Goal: Find specific page/section: Find specific page/section

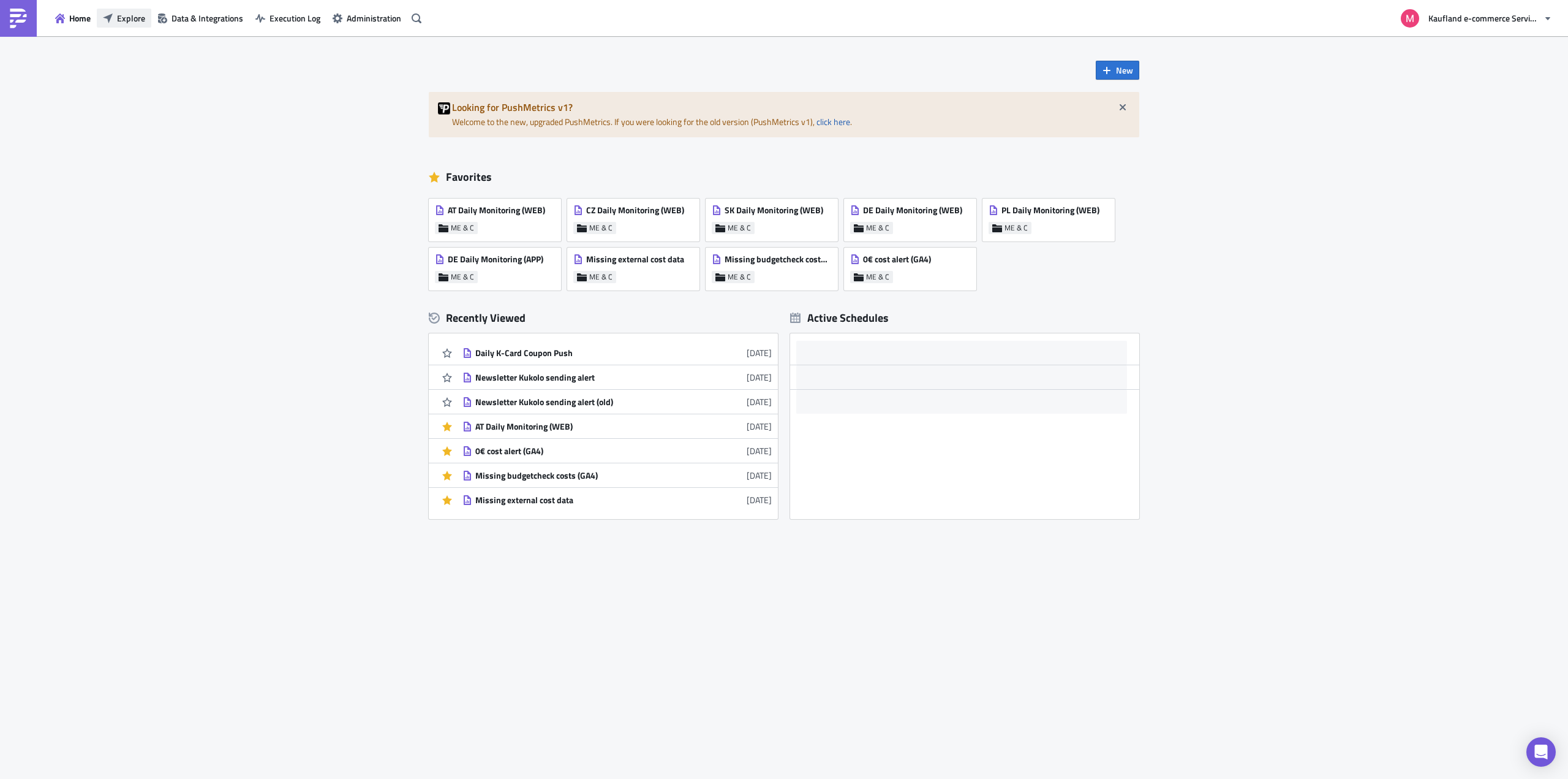
click at [141, 22] on span "Explore" at bounding box center [131, 18] width 29 height 13
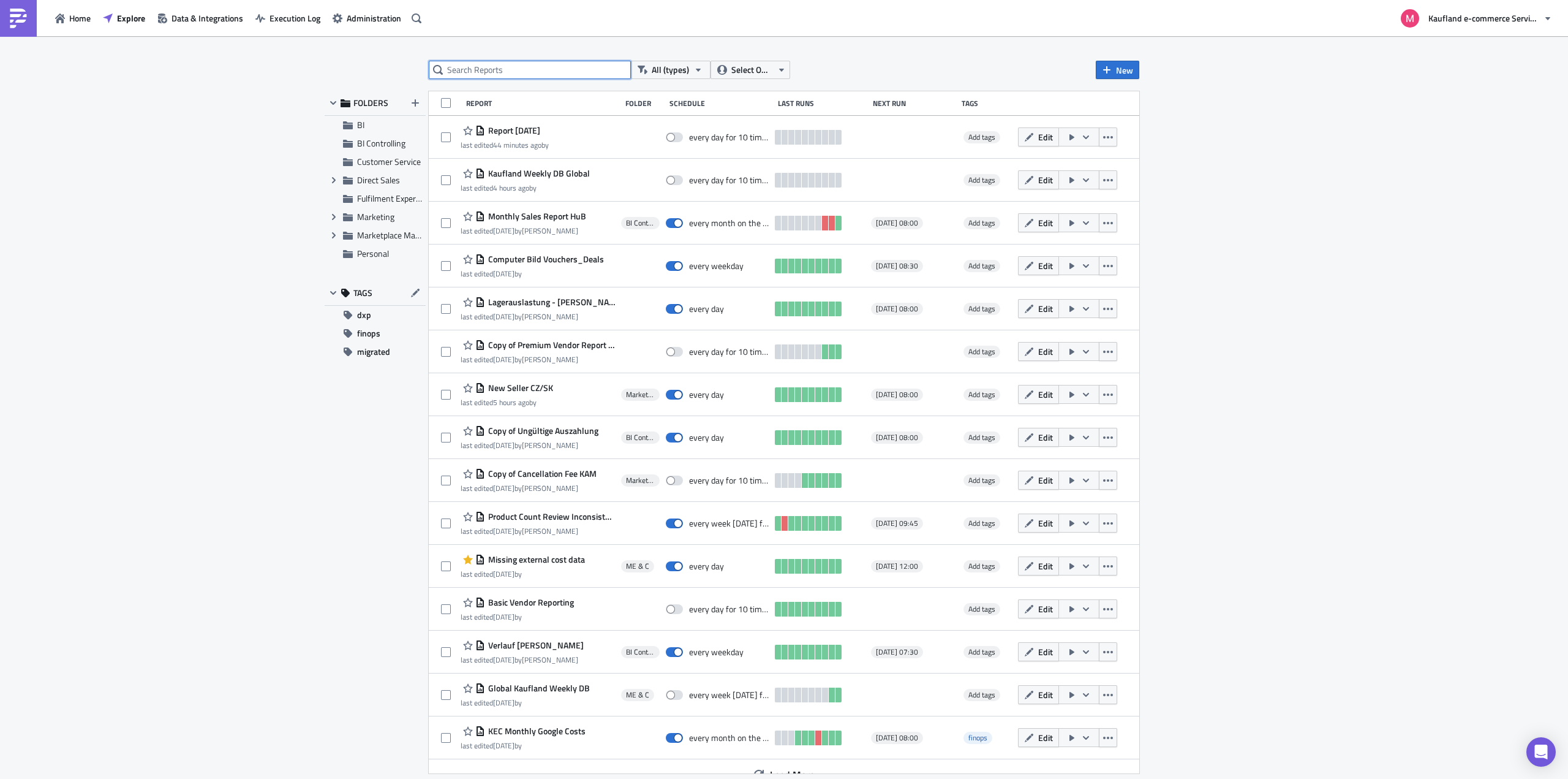
click at [519, 70] on input "text" at bounding box center [530, 69] width 202 height 18
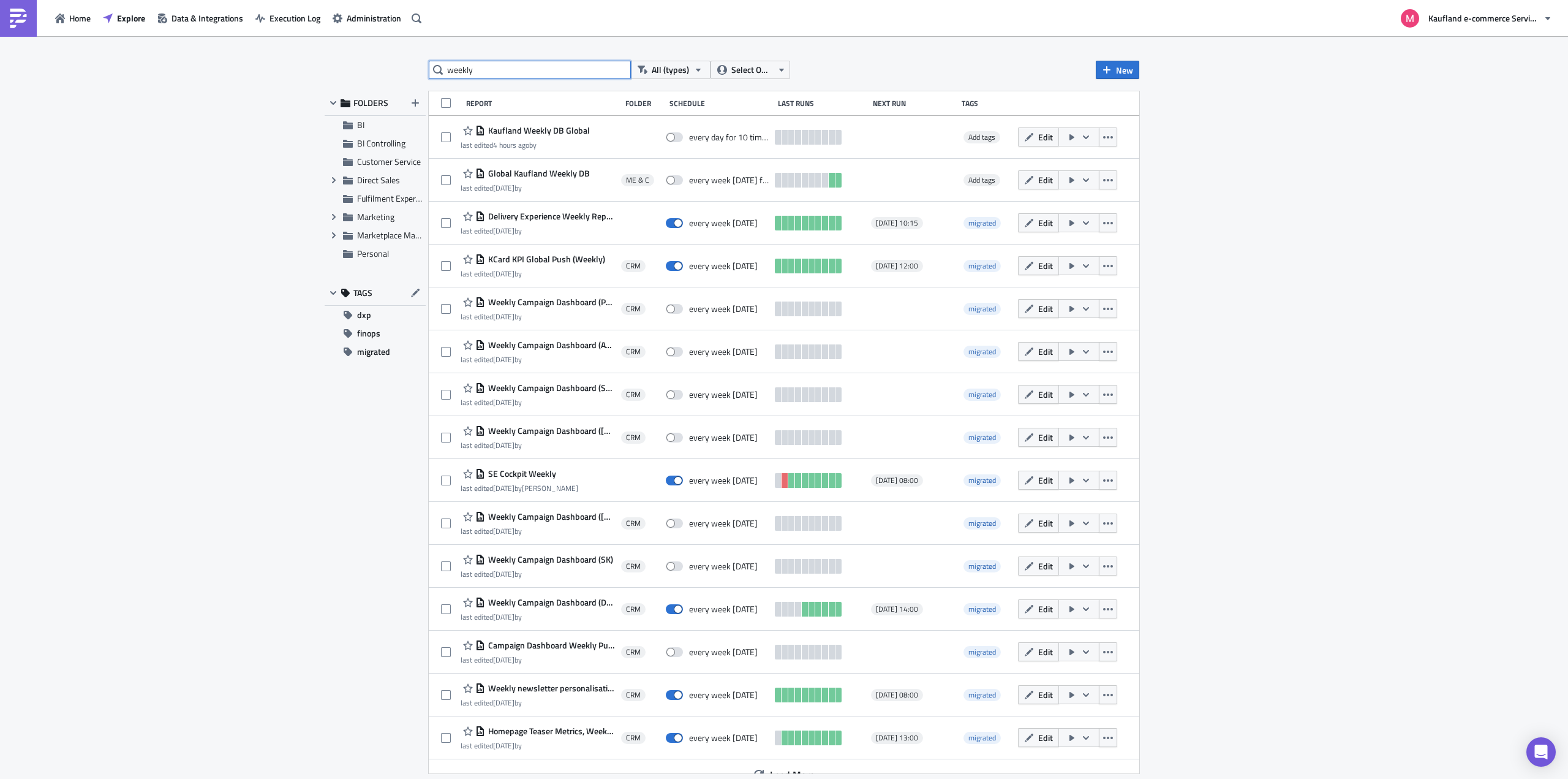
click at [499, 72] on input "weekly" at bounding box center [530, 69] width 202 height 18
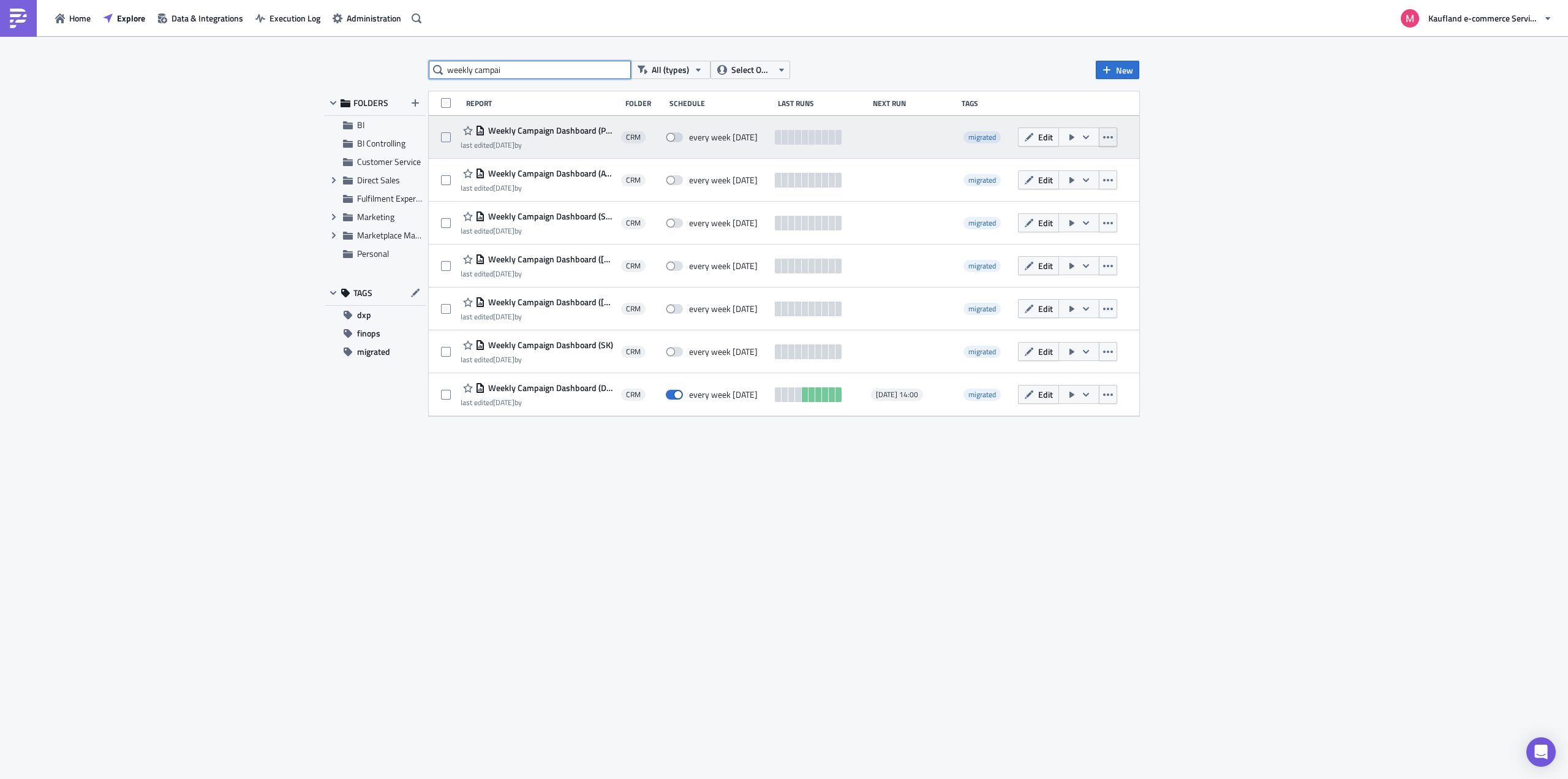
type input "weekly campai"
click at [1111, 144] on button "button" at bounding box center [1107, 137] width 18 height 19
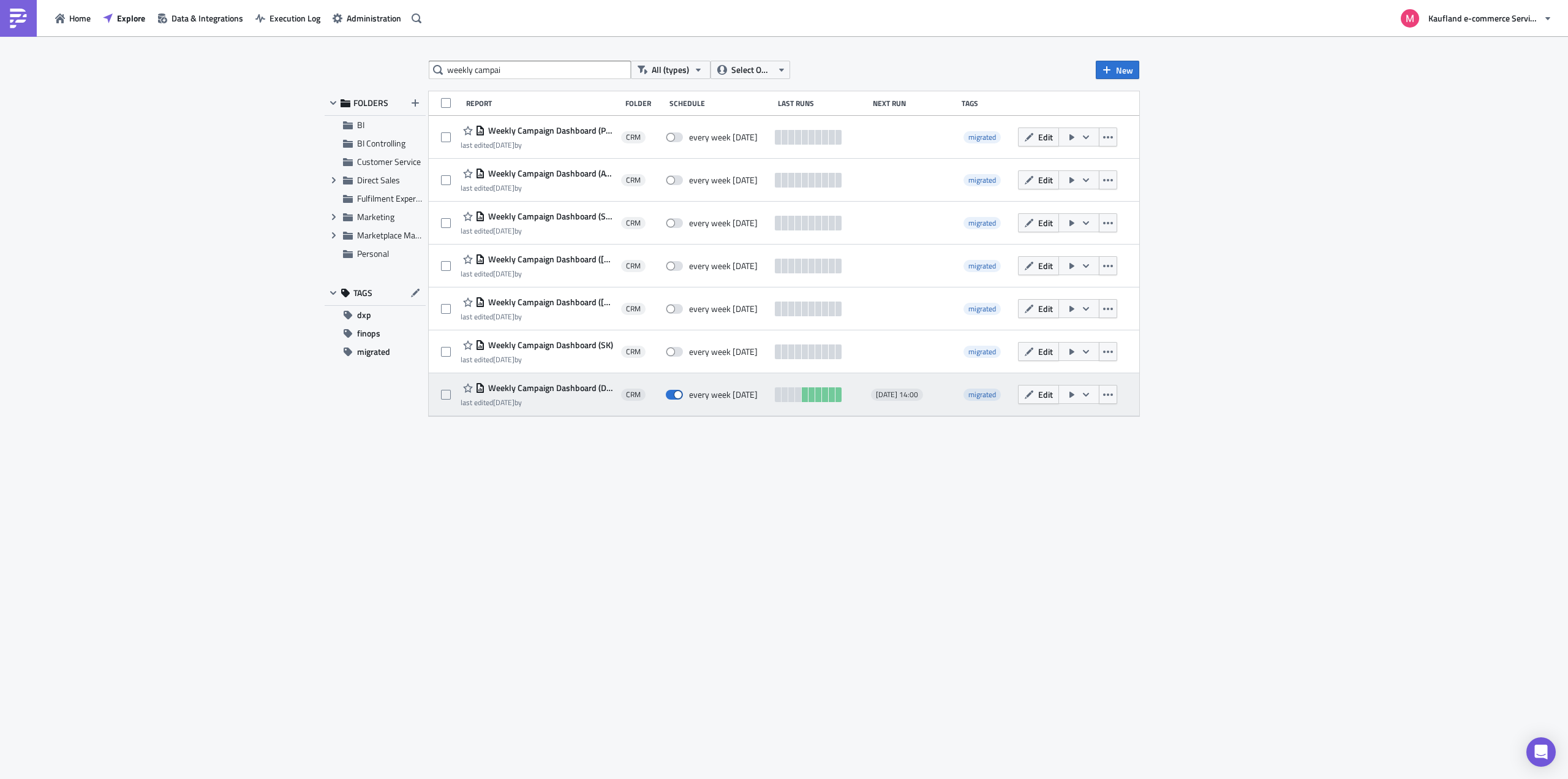
click at [527, 386] on span "Weekly Campaign Dashboard (DE- GA4)" at bounding box center [550, 388] width 130 height 11
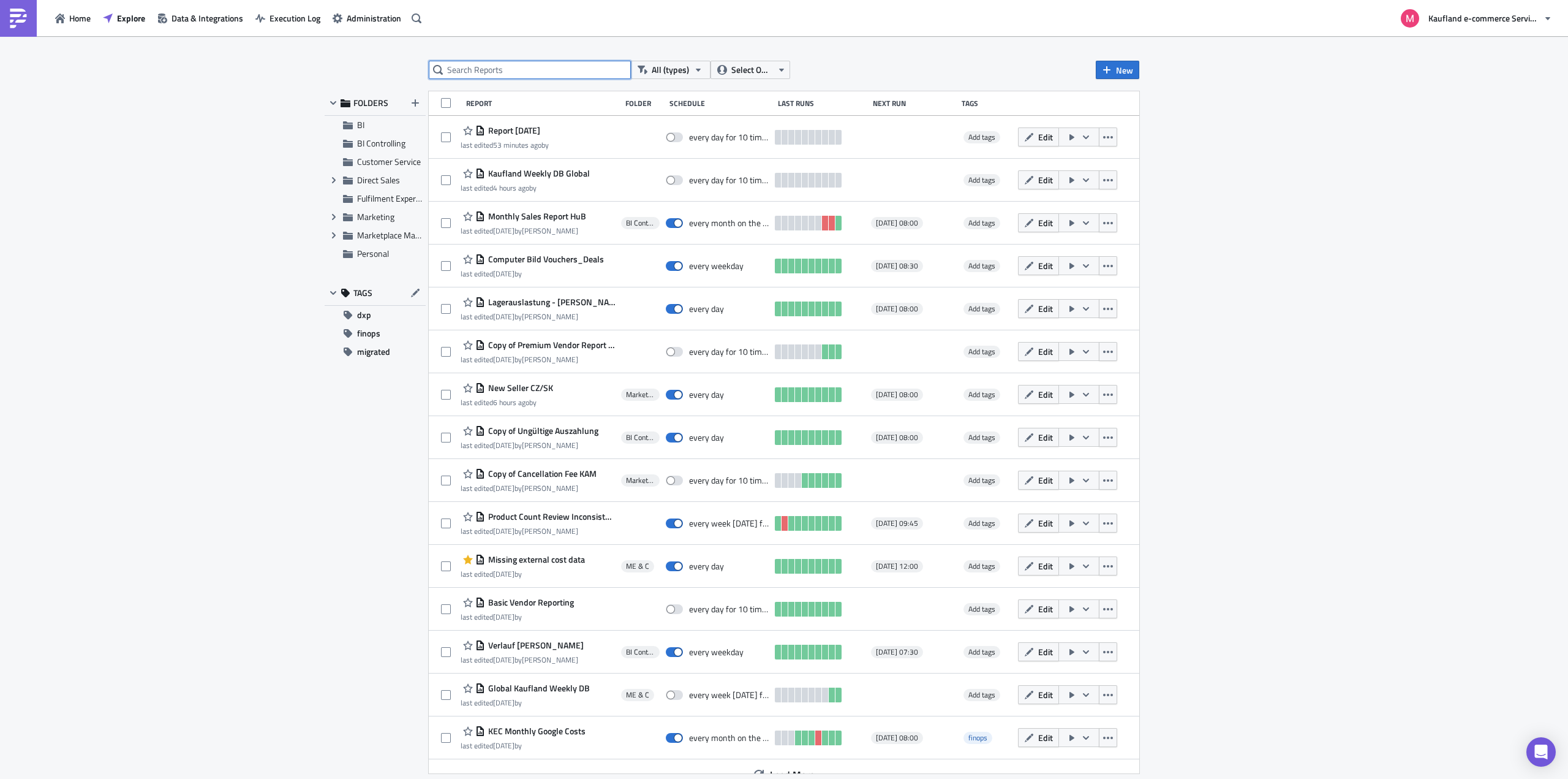
click at [496, 75] on input "text" at bounding box center [530, 69] width 202 height 18
click at [508, 68] on input "text" at bounding box center [530, 69] width 202 height 18
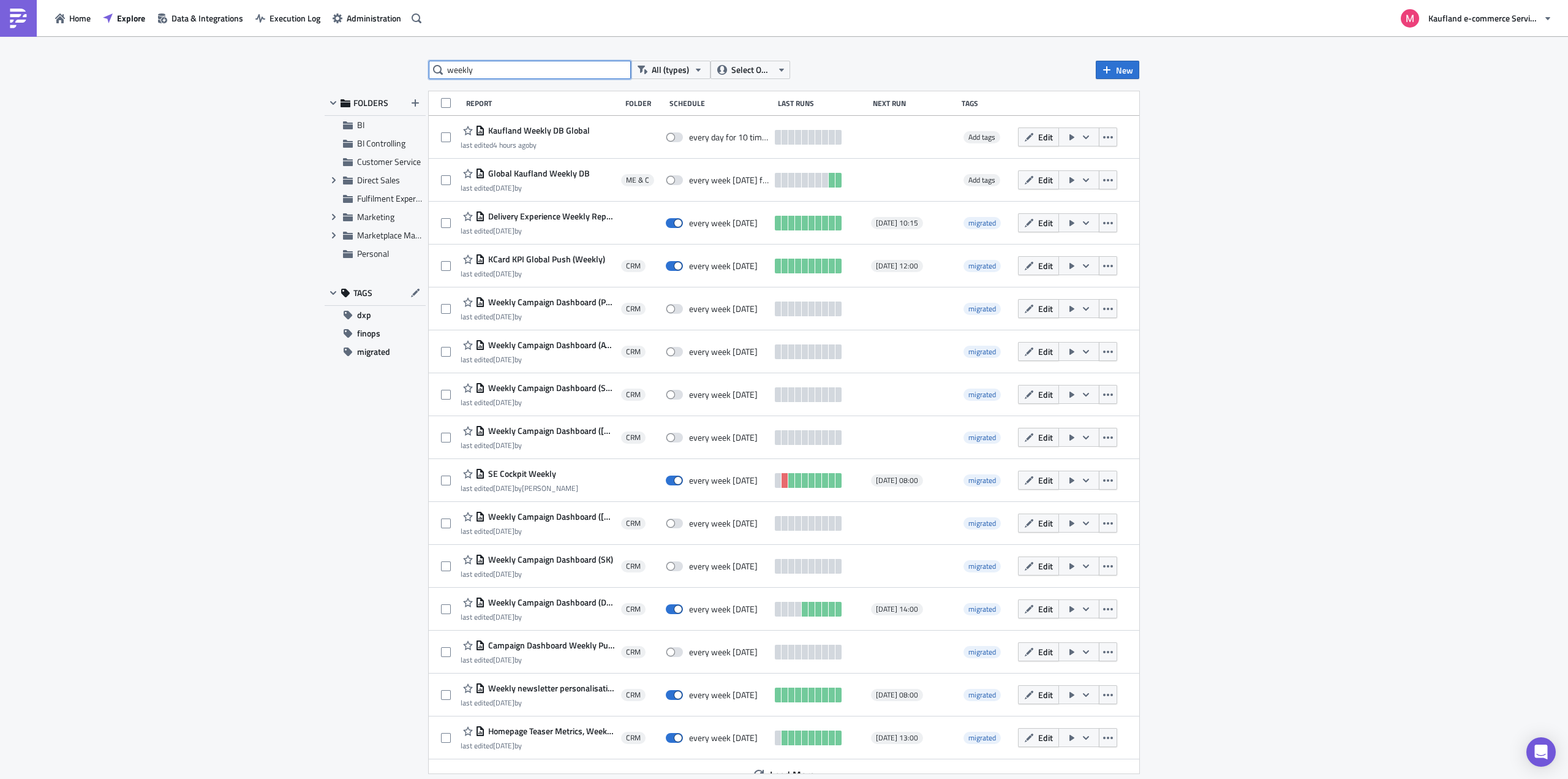
click at [501, 63] on input "weekly" at bounding box center [530, 69] width 202 height 18
click at [499, 67] on input "weekly" at bounding box center [530, 69] width 202 height 18
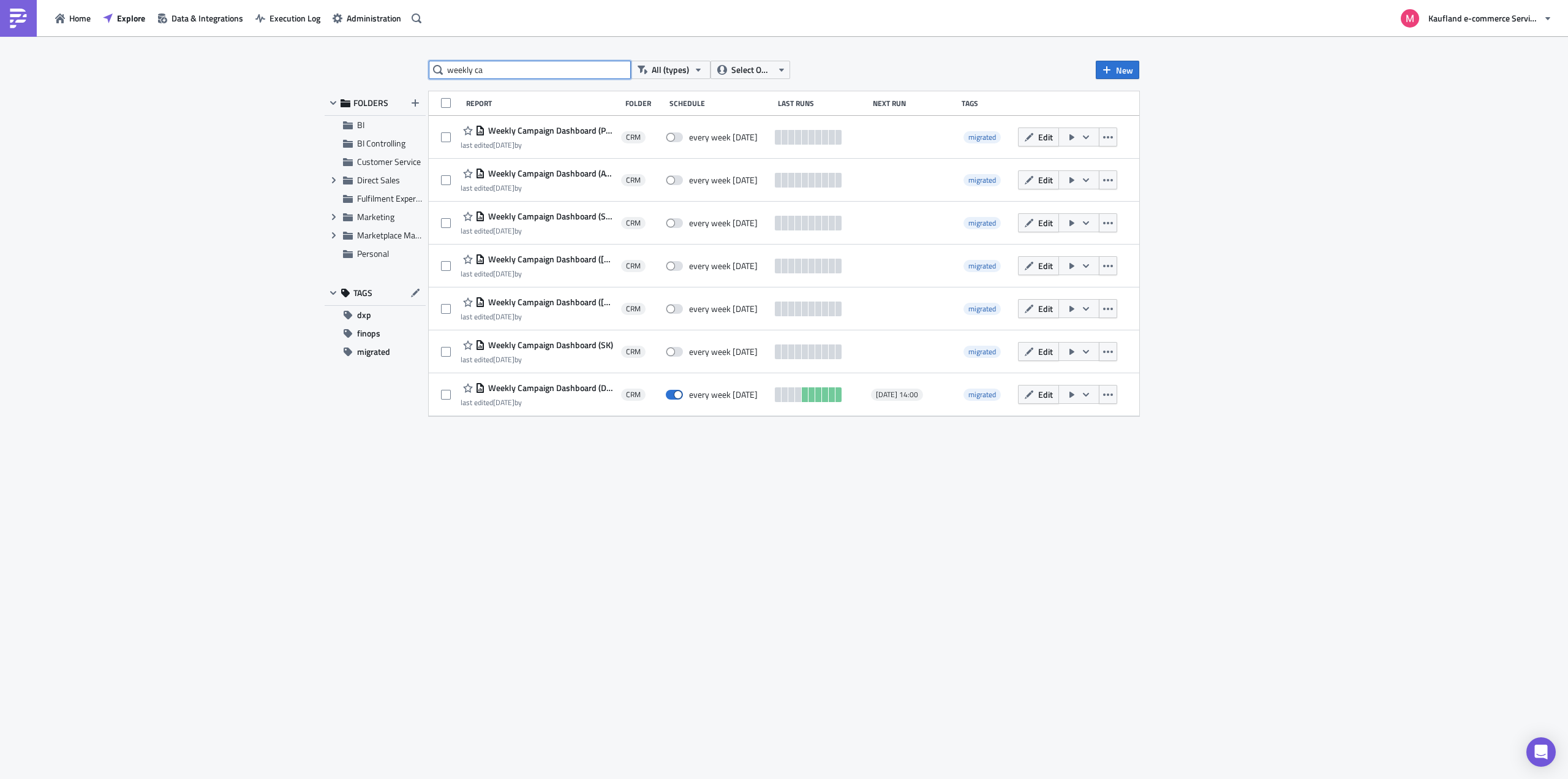
type input "weekly ca"
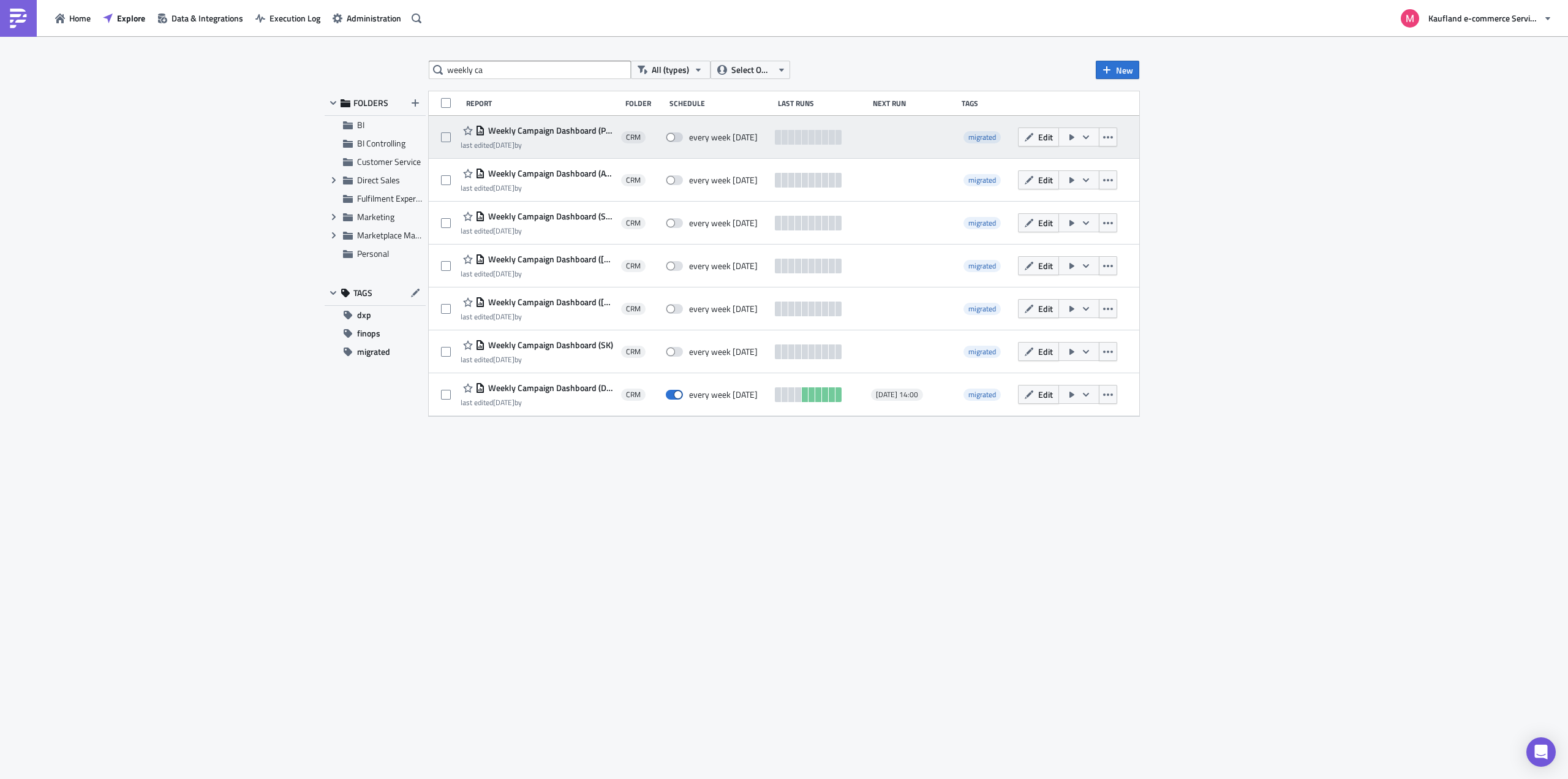
click at [747, 135] on div "every week [DATE]" at bounding box center [723, 137] width 68 height 11
click at [550, 133] on span "Weekly Campaign Dashboard (PL) (GA4)" at bounding box center [550, 131] width 130 height 11
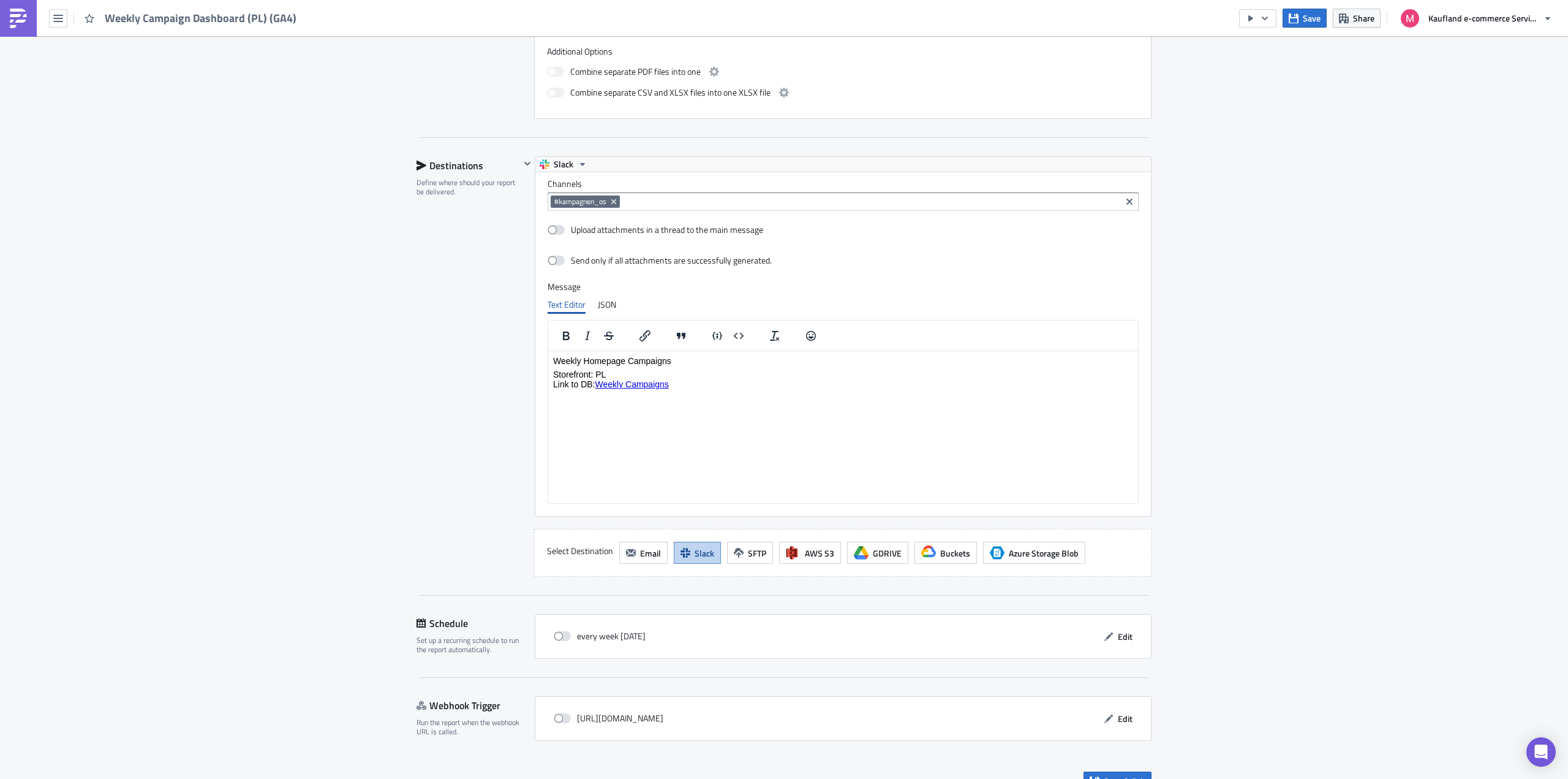
scroll to position [810, 0]
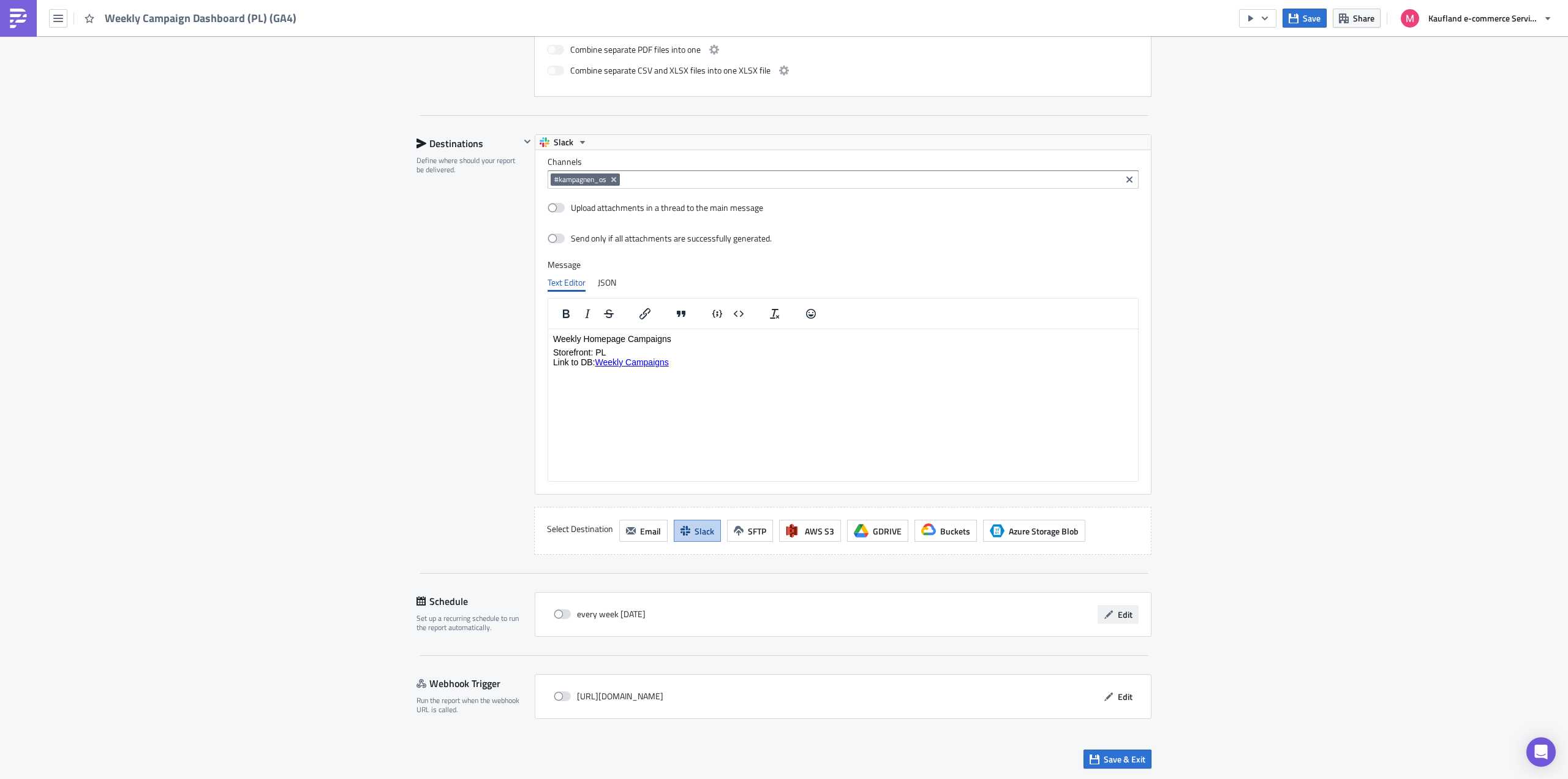
click at [1119, 617] on span "Edit" at bounding box center [1125, 614] width 15 height 13
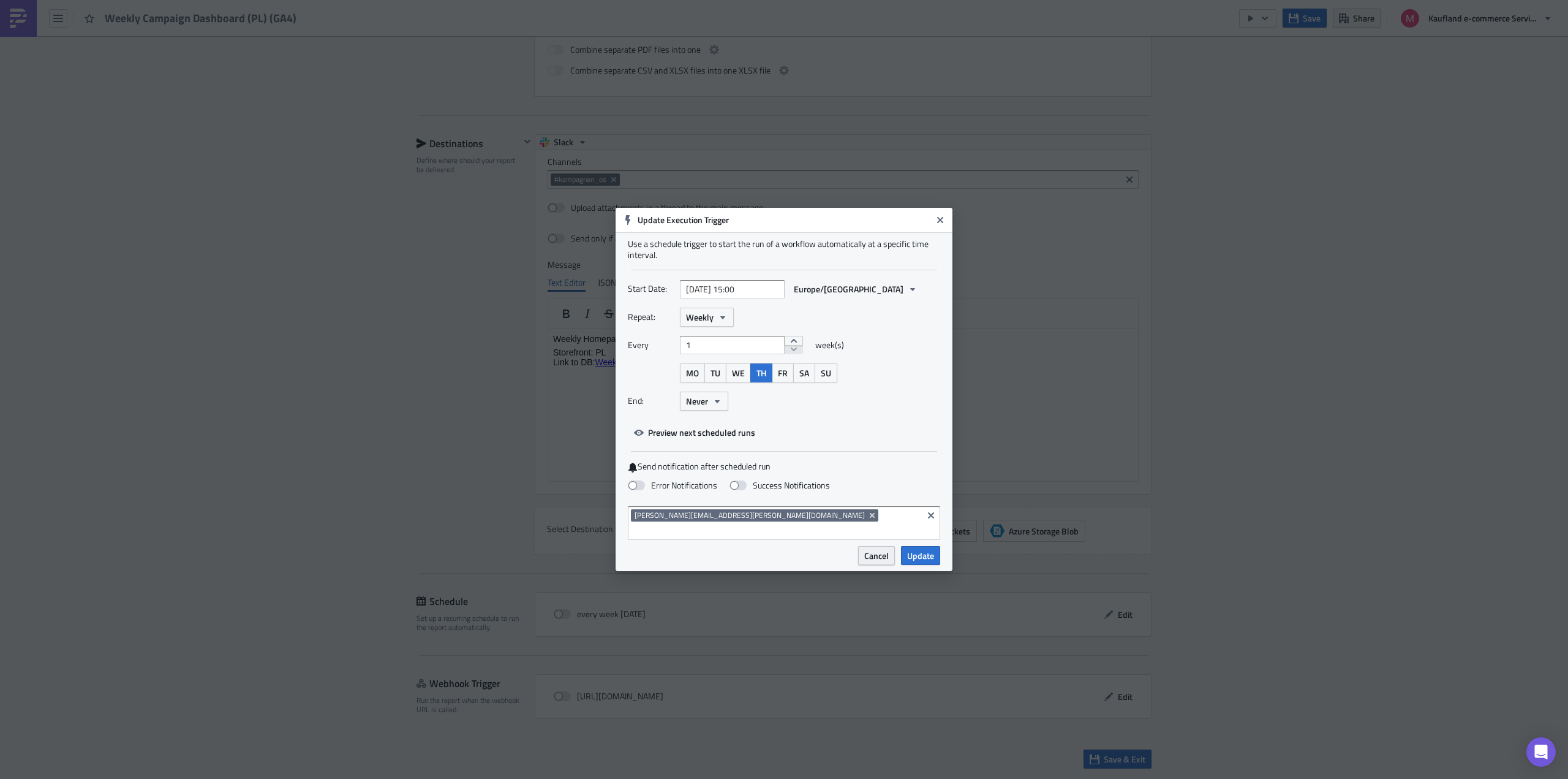
click at [872, 549] on span "Cancel" at bounding box center [876, 555] width 25 height 13
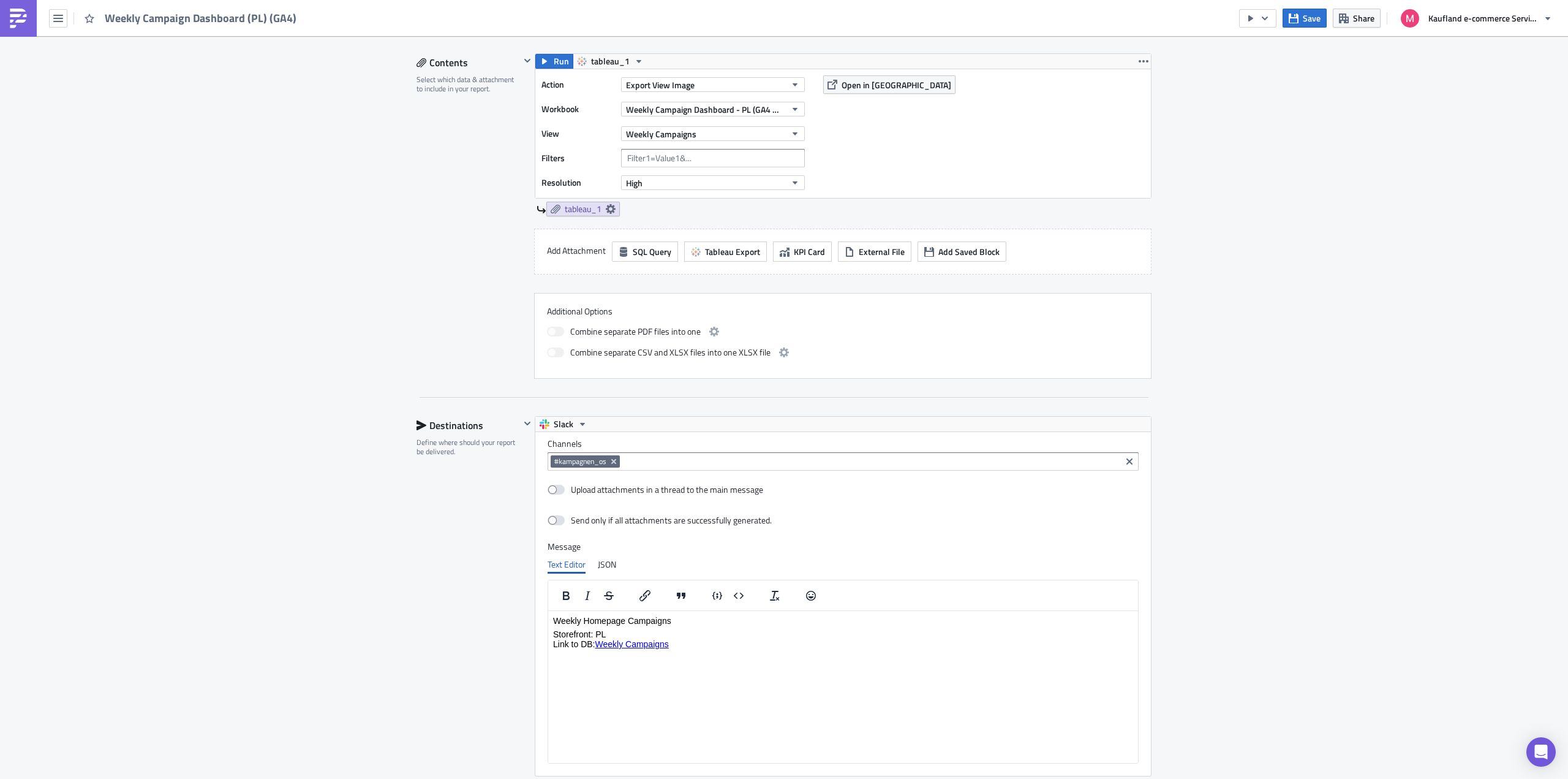
scroll to position [0, 0]
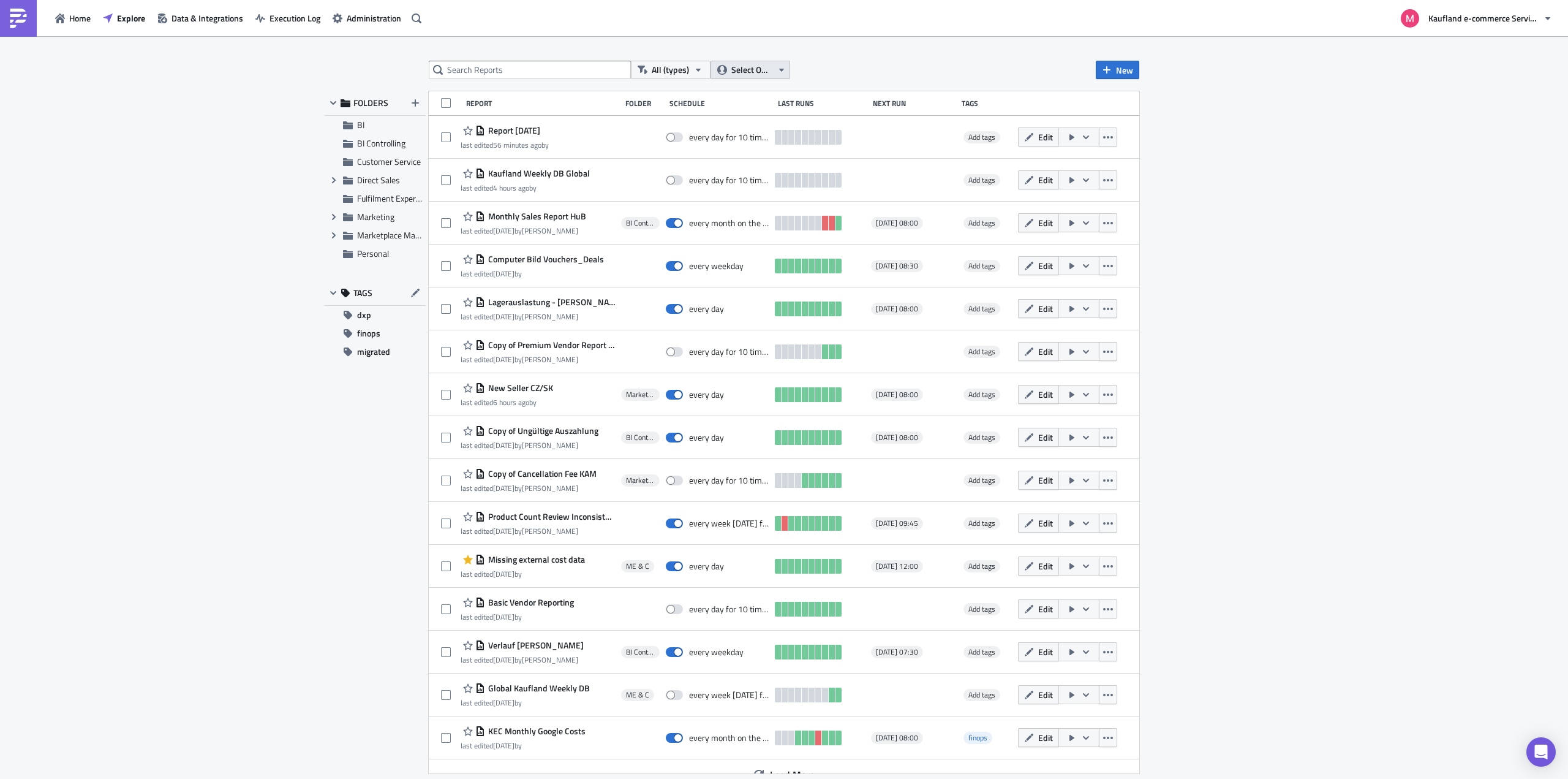
click at [783, 68] on icon "button" at bounding box center [781, 70] width 5 height 3
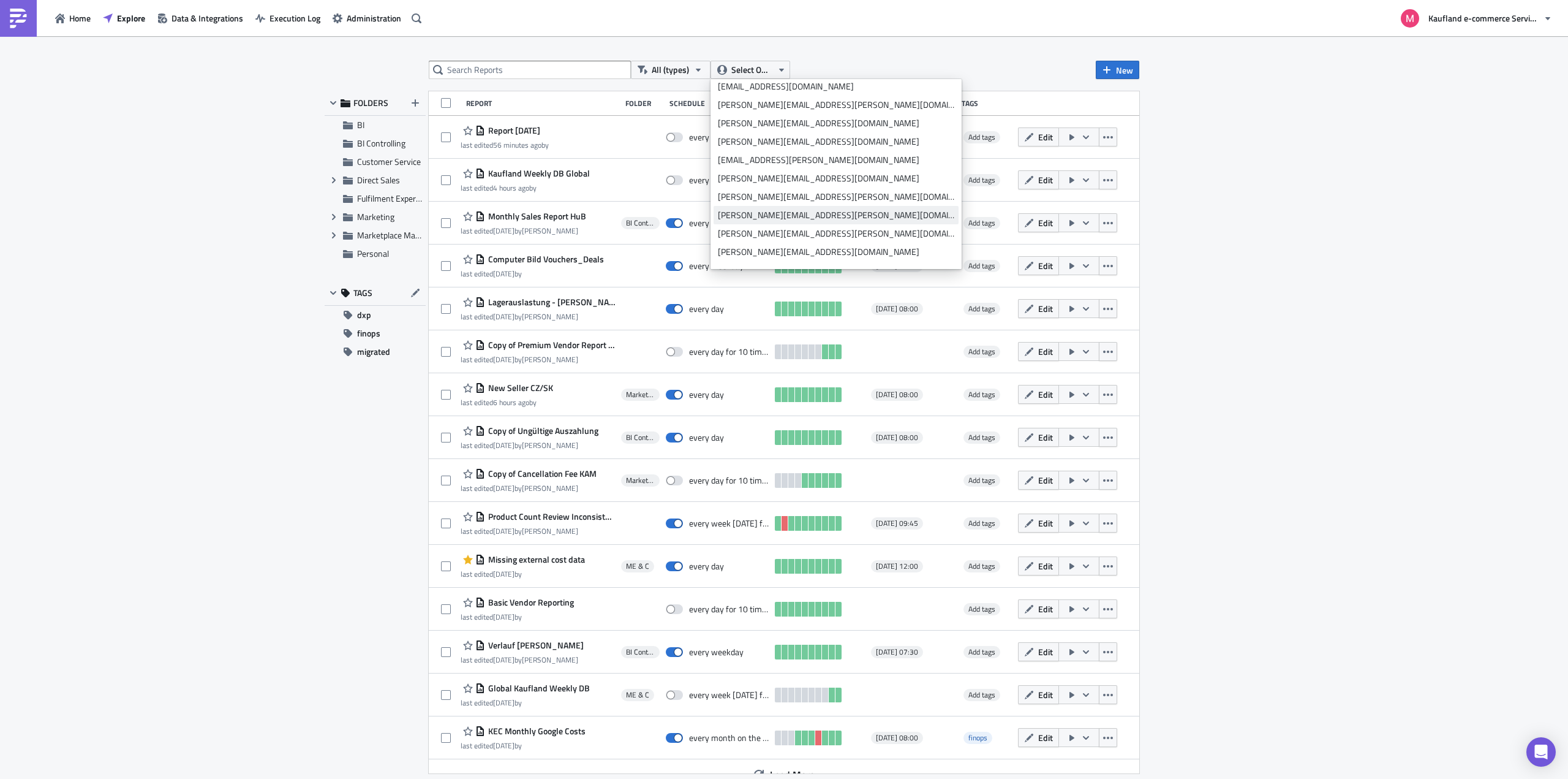
scroll to position [2328, 0]
click at [770, 98] on div "[EMAIL_ADDRESS][DOMAIN_NAME]" at bounding box center [836, 97] width 236 height 12
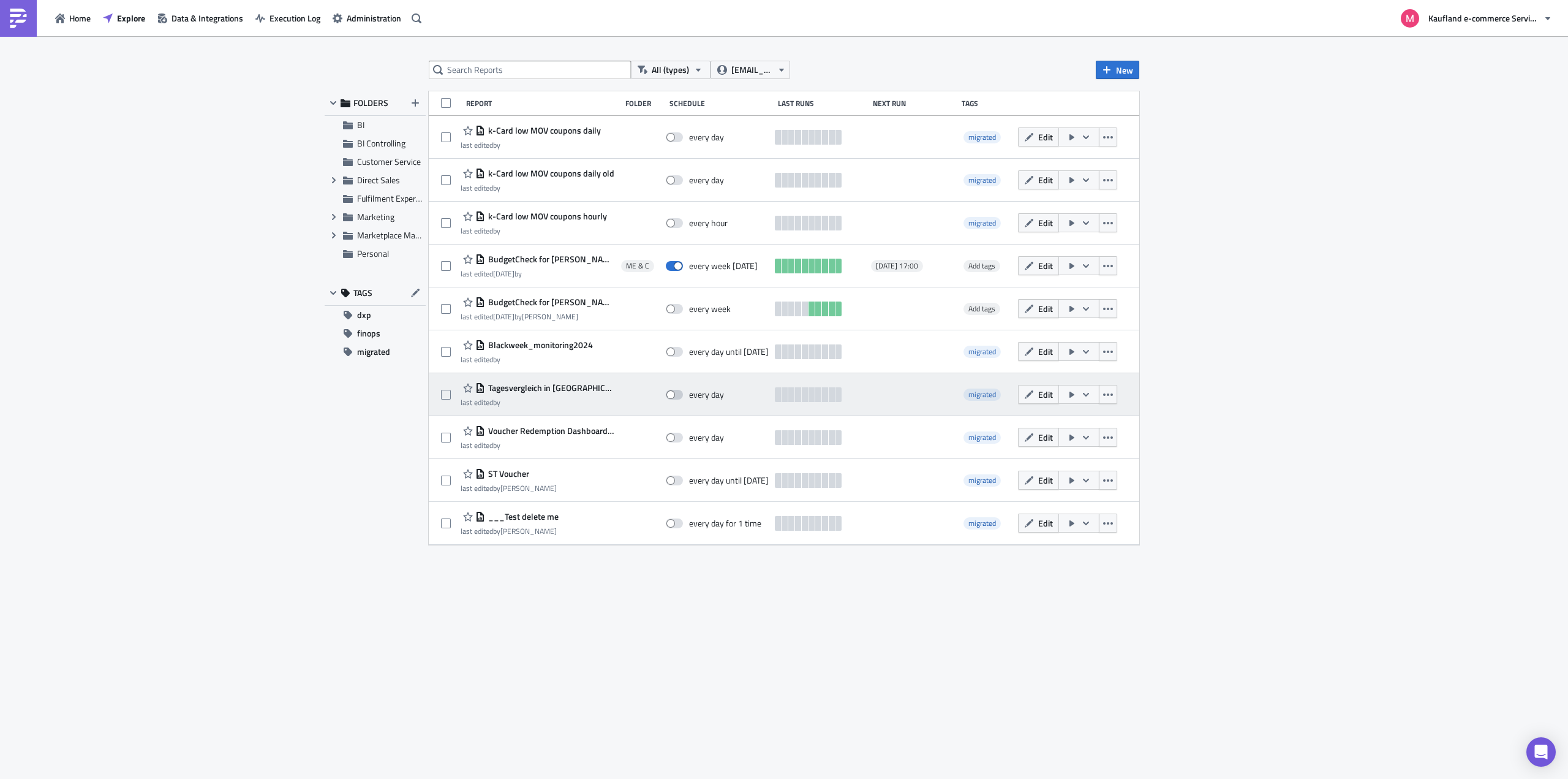
click at [677, 395] on span at bounding box center [674, 394] width 17 height 10
click at [677, 395] on input "checkbox" at bounding box center [673, 395] width 8 height 8
checkbox input "true"
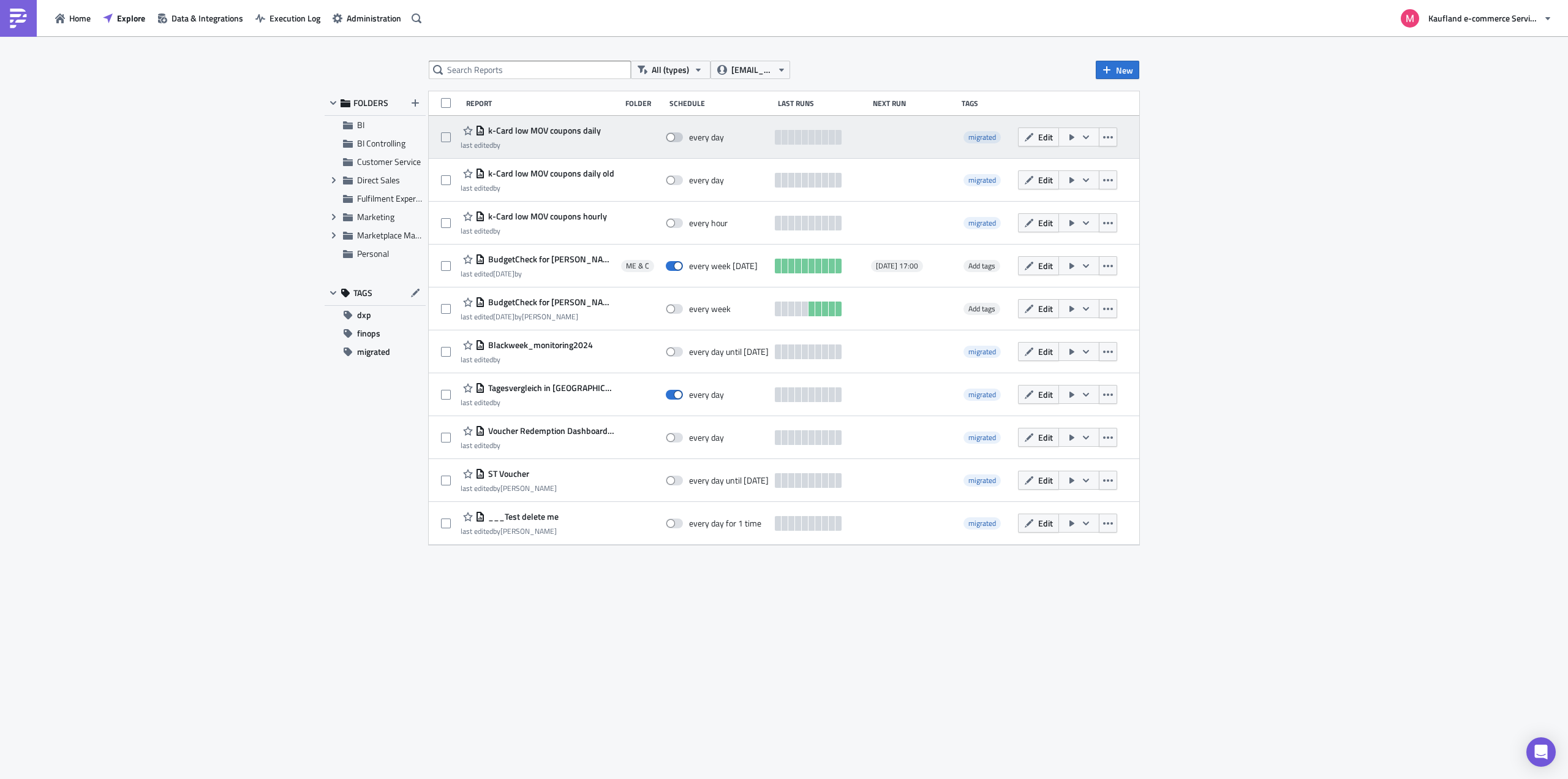
click at [673, 136] on span at bounding box center [674, 137] width 17 height 10
click at [673, 136] on input "checkbox" at bounding box center [673, 137] width 8 height 8
checkbox input "true"
click at [1042, 136] on span "Edit" at bounding box center [1045, 136] width 15 height 13
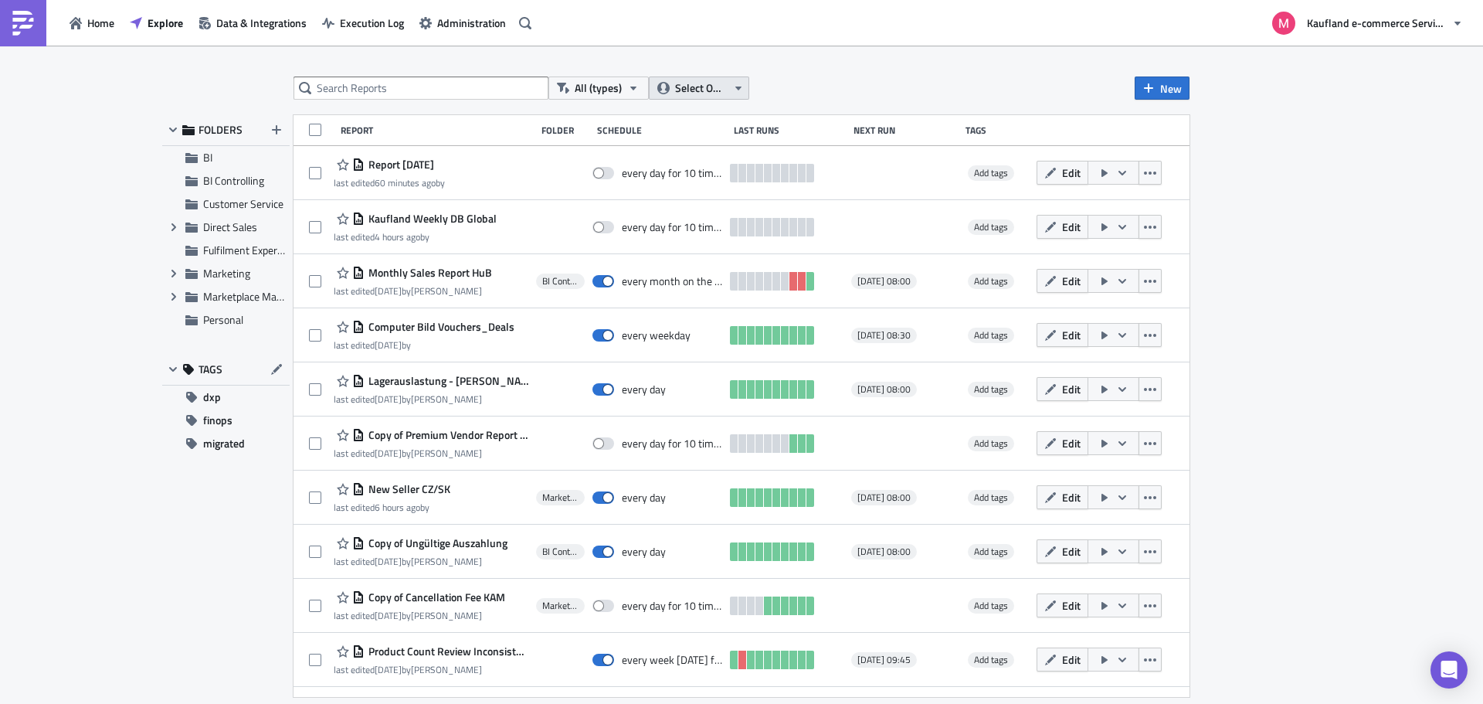
click at [689, 85] on span "Select Owner" at bounding box center [701, 88] width 52 height 17
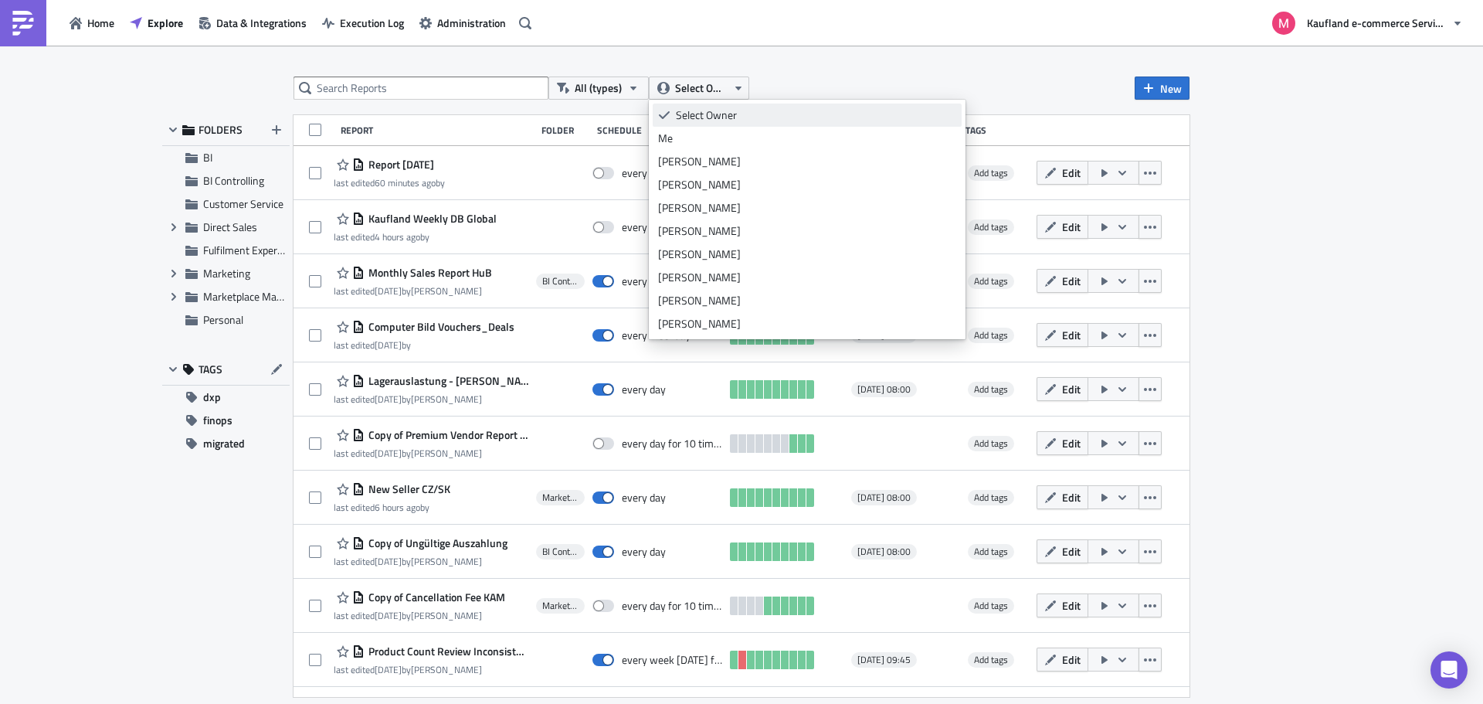
click at [700, 117] on div "Select Owner" at bounding box center [816, 114] width 280 height 15
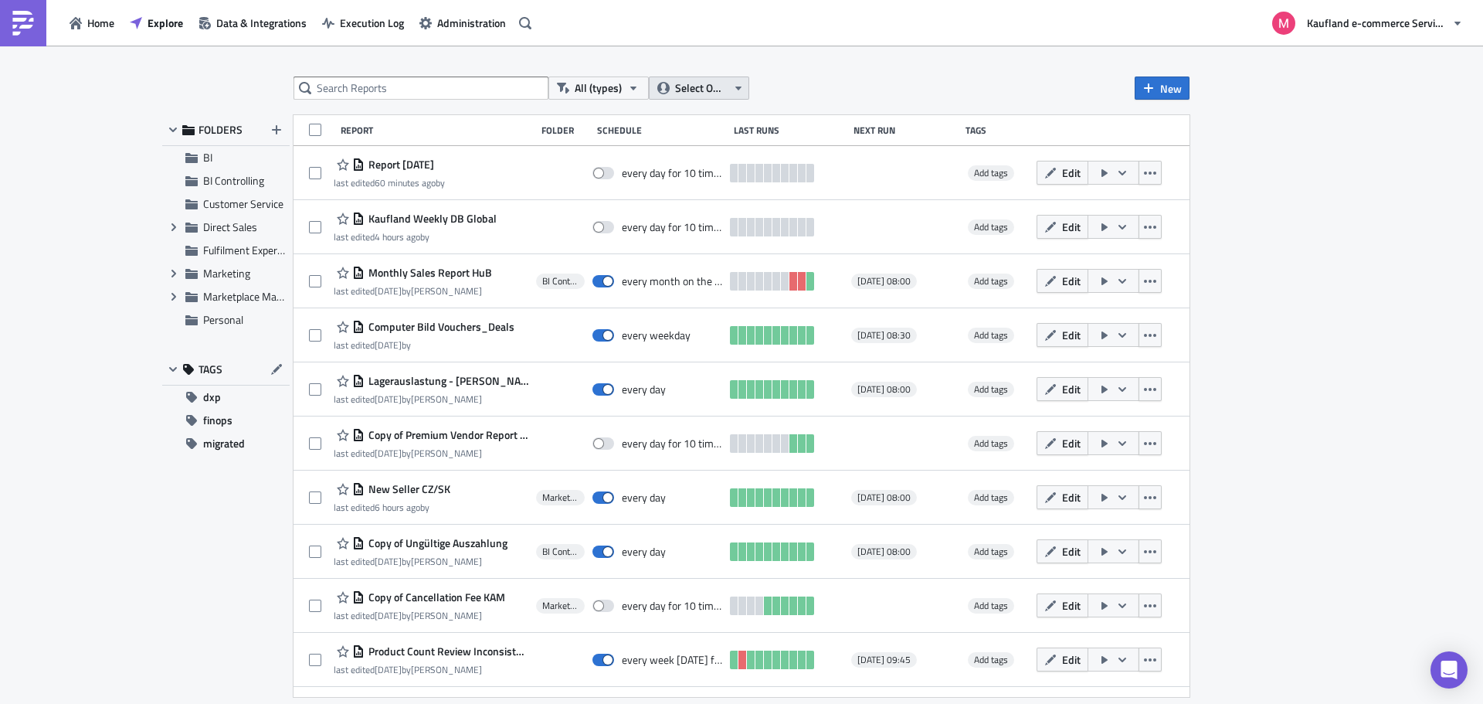
click at [710, 89] on span "Select Owner" at bounding box center [701, 88] width 52 height 17
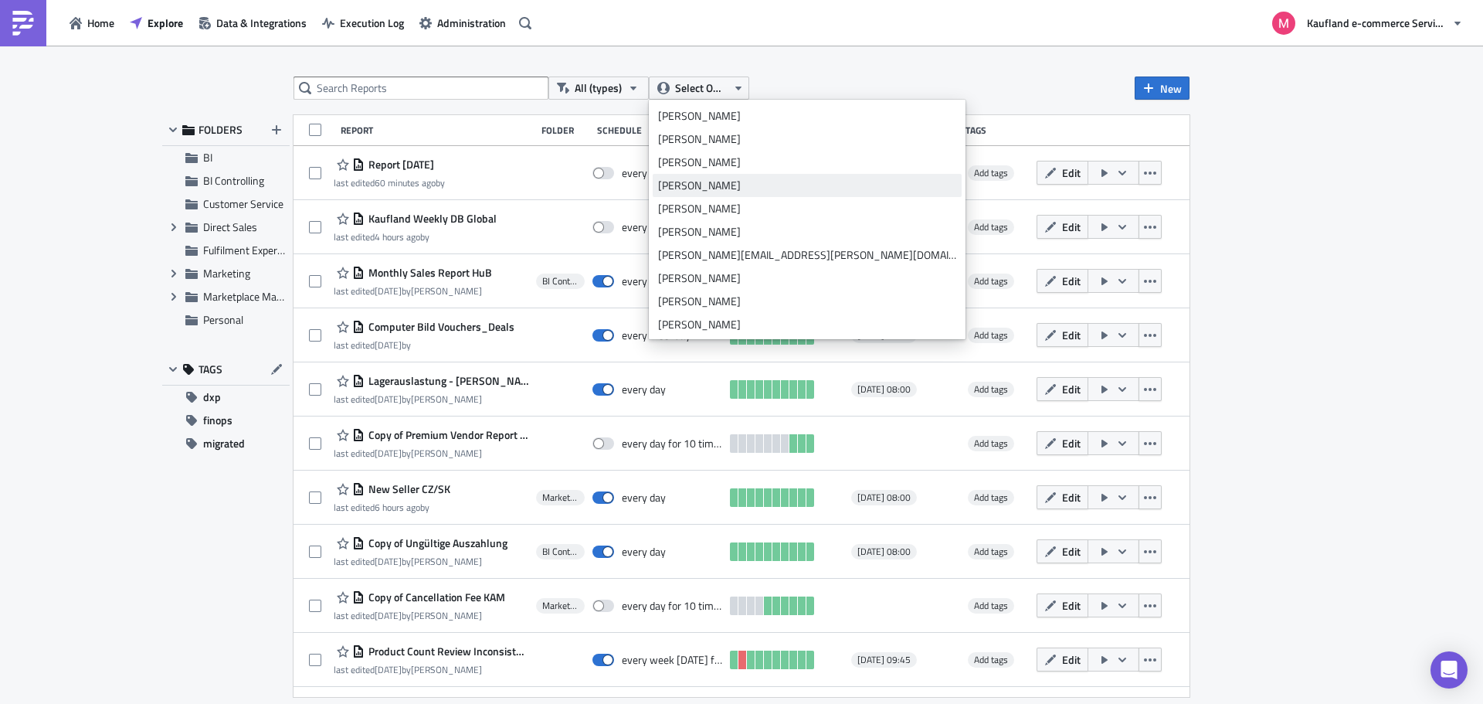
scroll to position [232, 0]
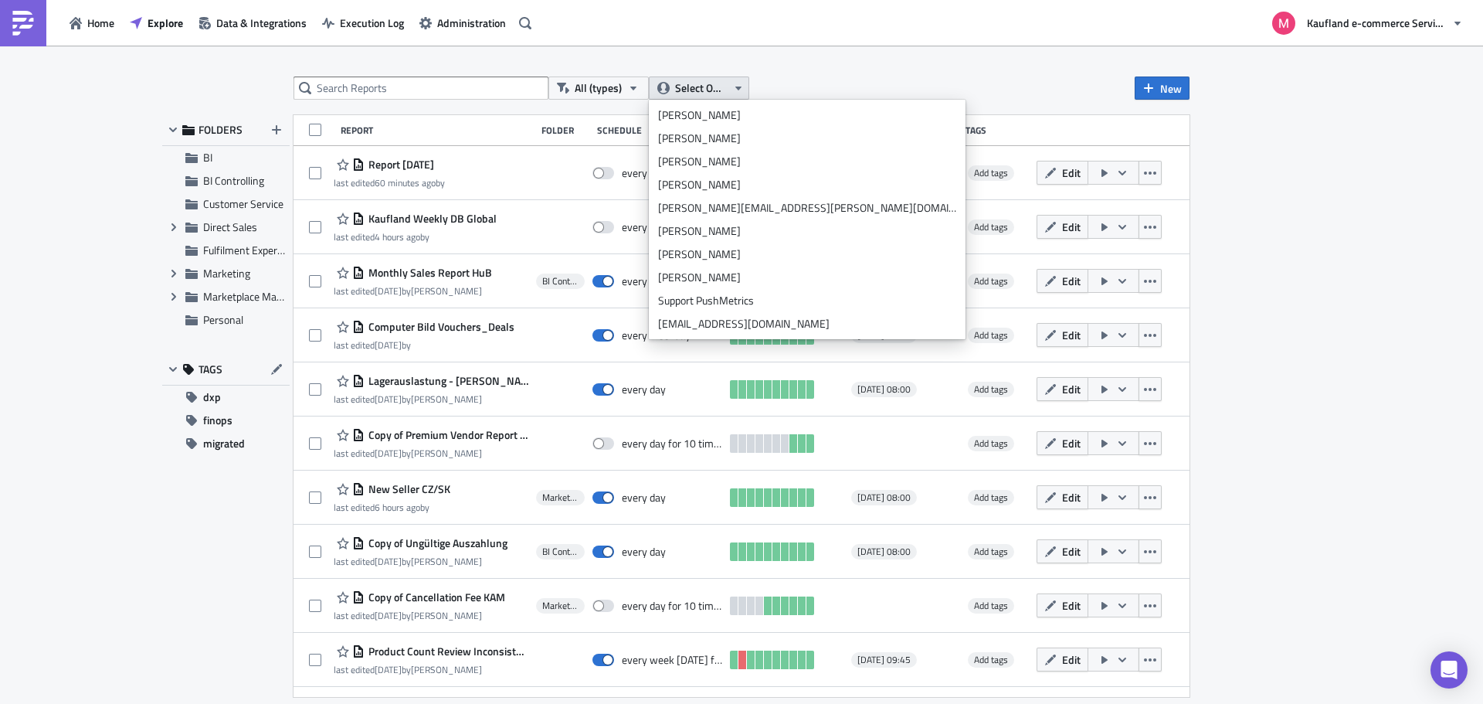
click at [722, 91] on span "Select Owner" at bounding box center [701, 88] width 52 height 17
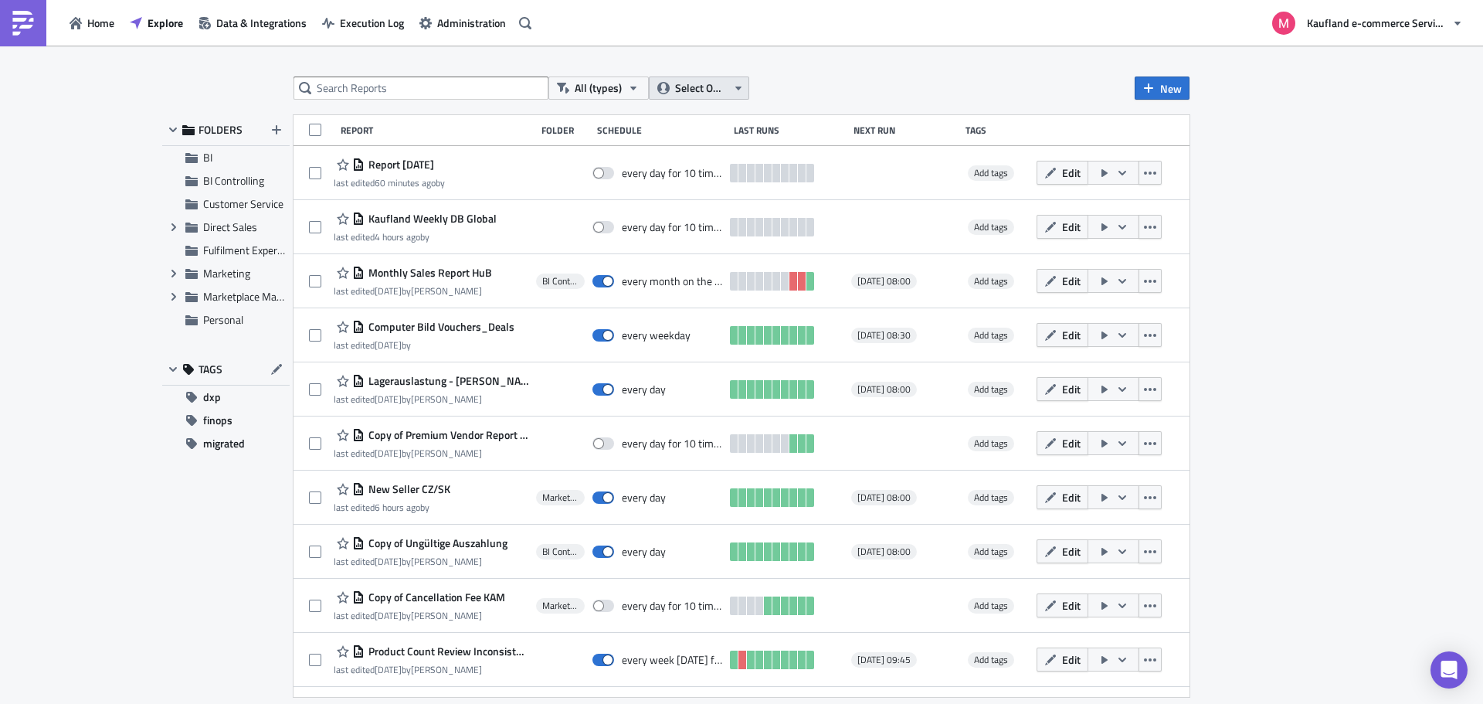
click at [722, 91] on span "Select Owner" at bounding box center [701, 88] width 52 height 17
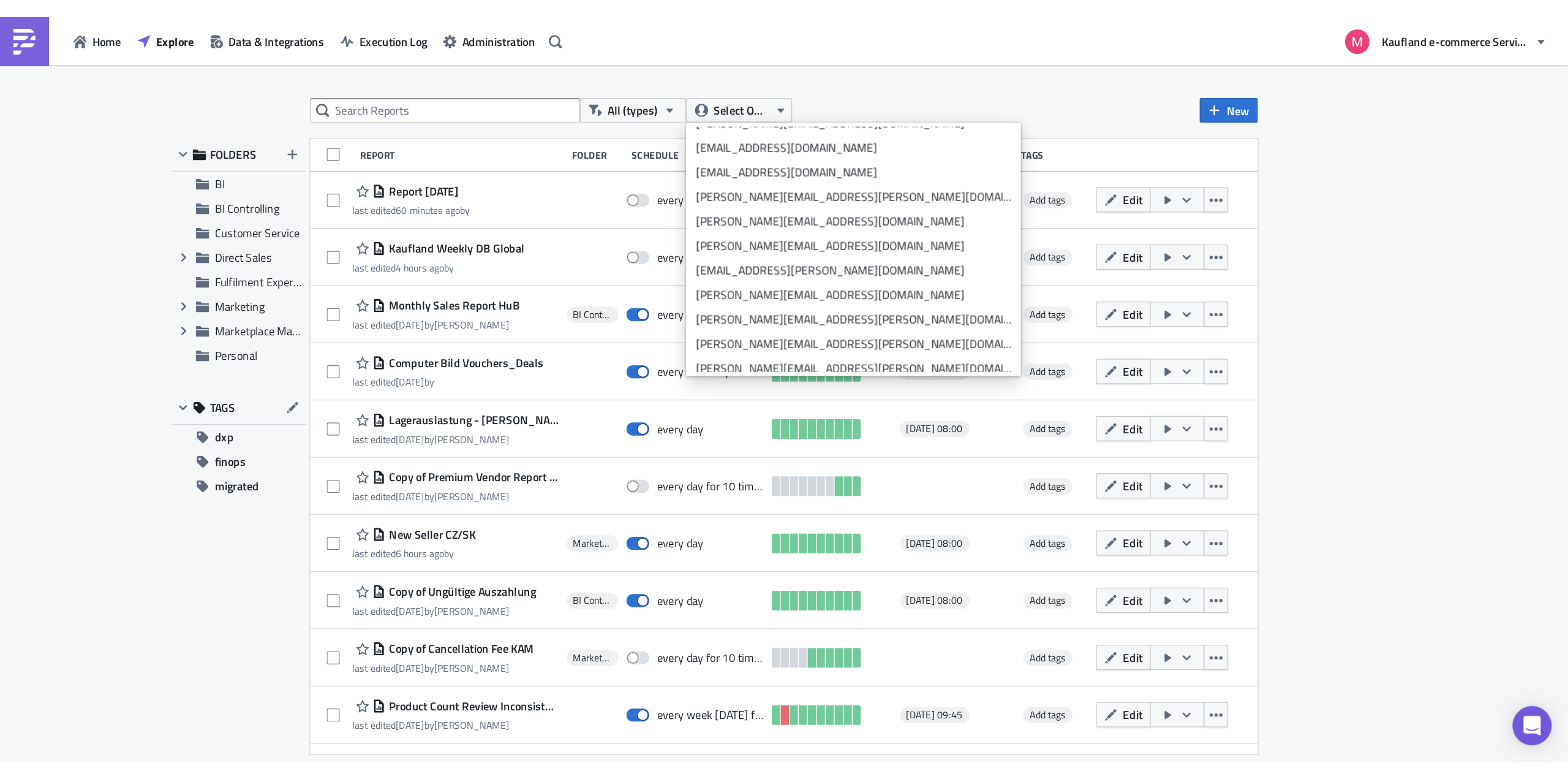
scroll to position [2328, 0]
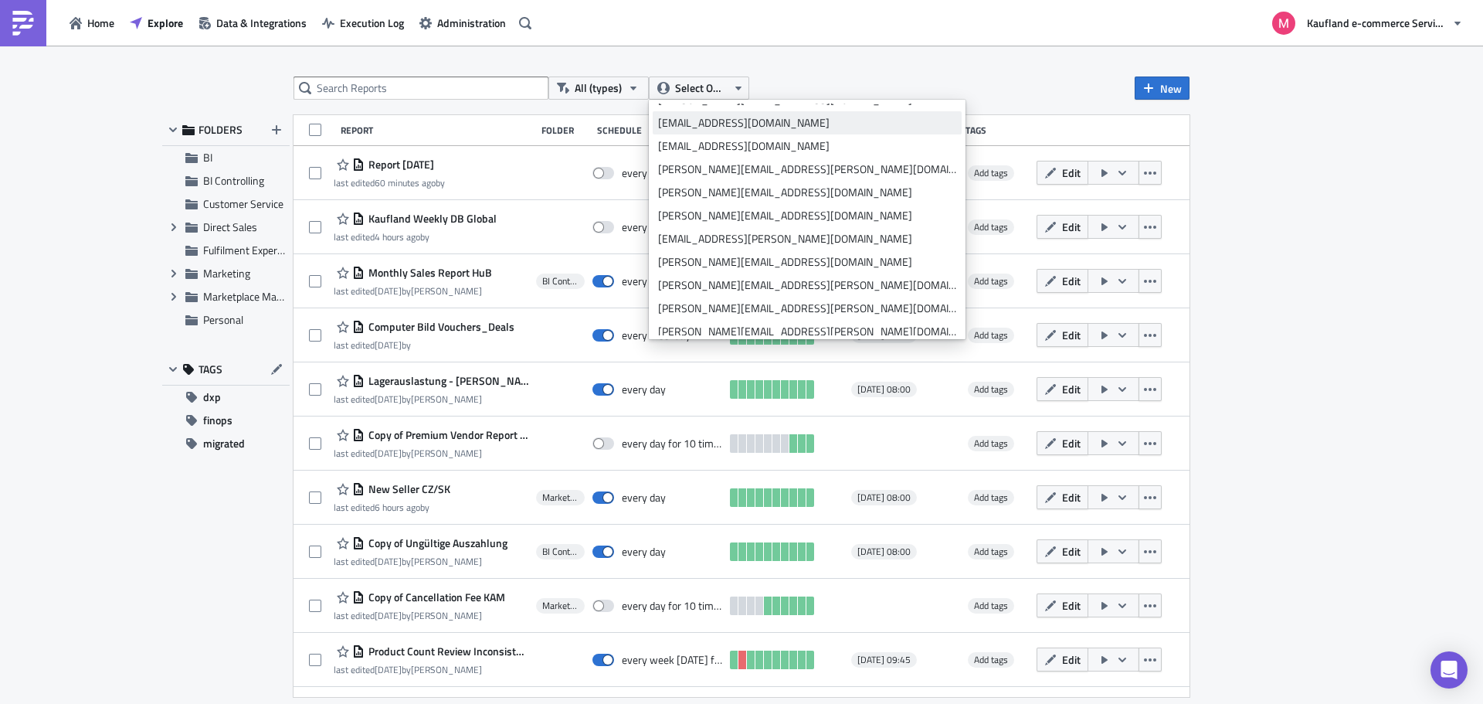
click at [717, 120] on div "[EMAIL_ADDRESS][DOMAIN_NAME]" at bounding box center [807, 122] width 298 height 15
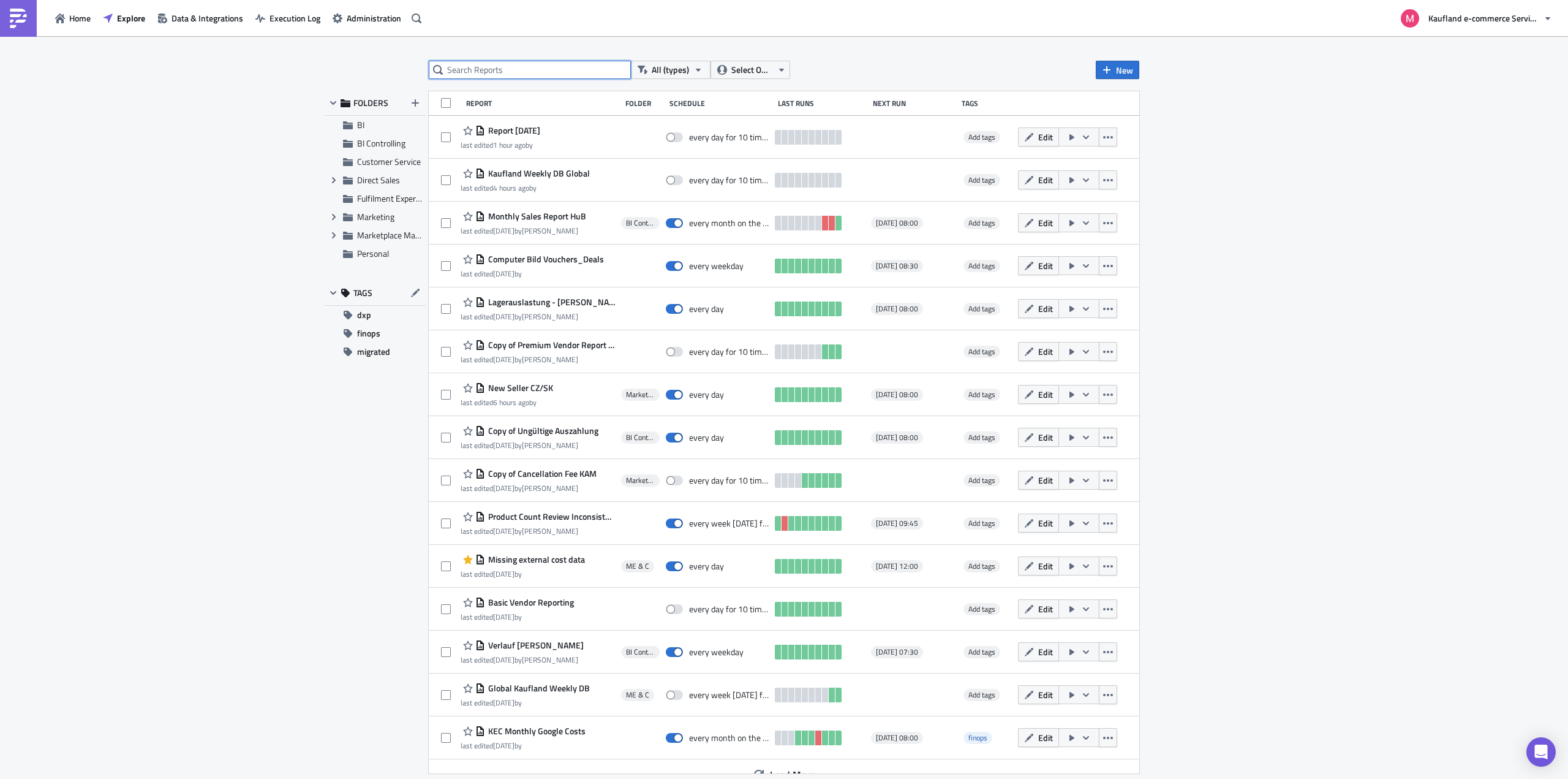
click at [504, 73] on input "text" at bounding box center [530, 69] width 202 height 18
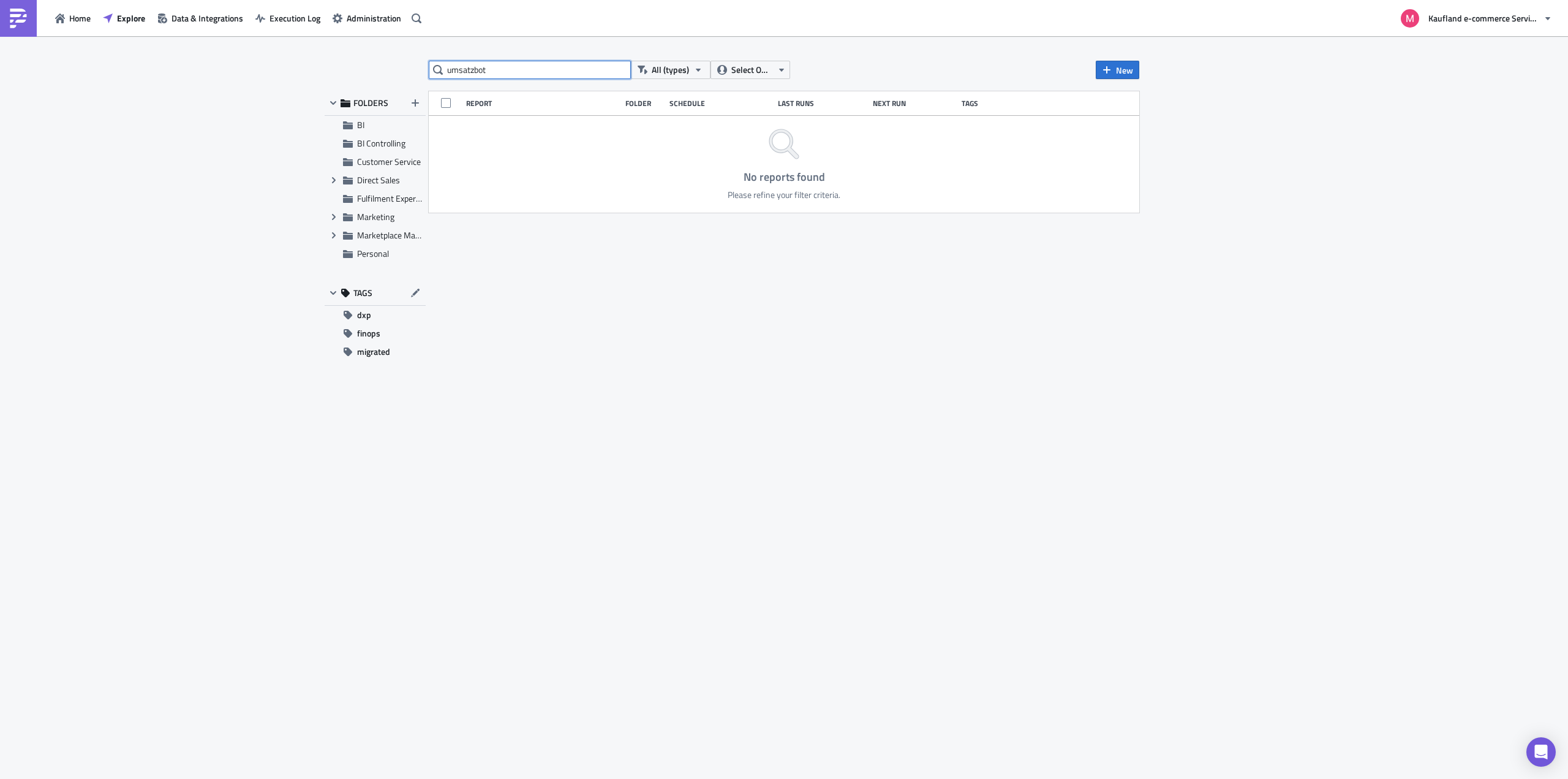
type input "umsatzbot"
click at [527, 63] on input "umsatzbot" at bounding box center [530, 69] width 202 height 18
click at [611, 68] on input "umsatzbot" at bounding box center [530, 69] width 202 height 18
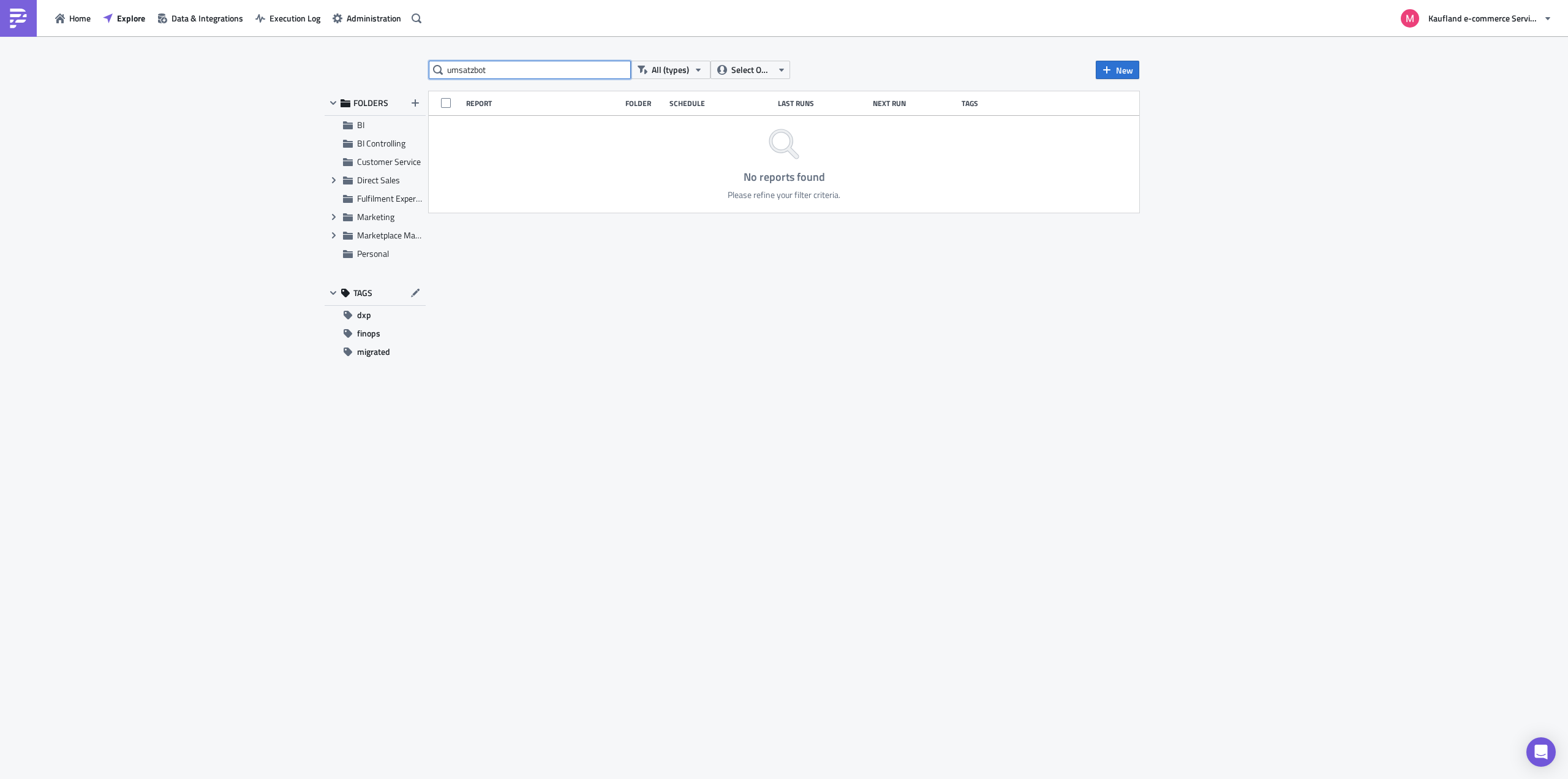
click at [611, 68] on input "umsatzbot" at bounding box center [530, 69] width 202 height 18
click at [774, 75] on button "Select Owner" at bounding box center [750, 69] width 79 height 18
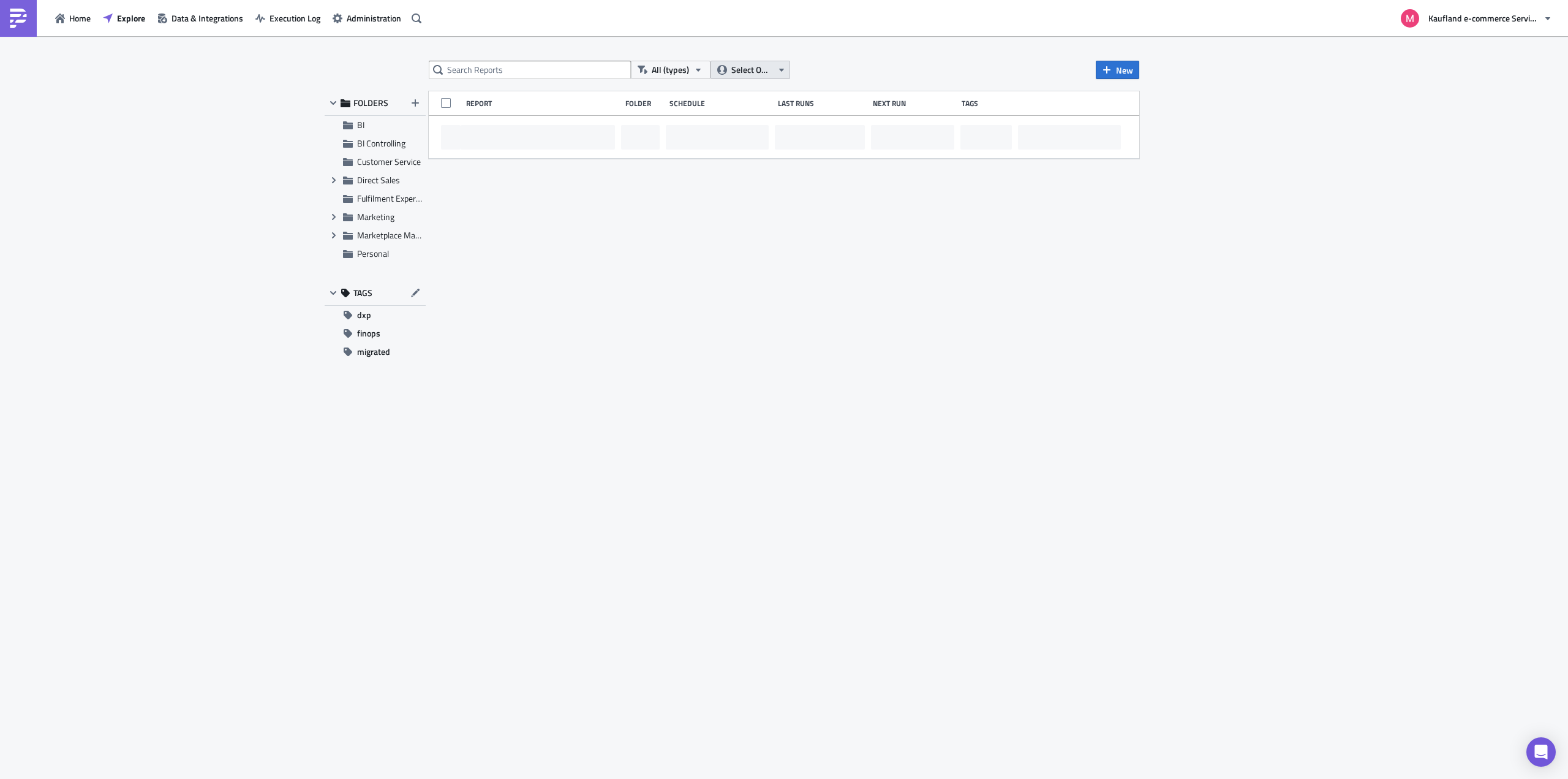
click at [775, 71] on button "Select Owner" at bounding box center [750, 69] width 79 height 18
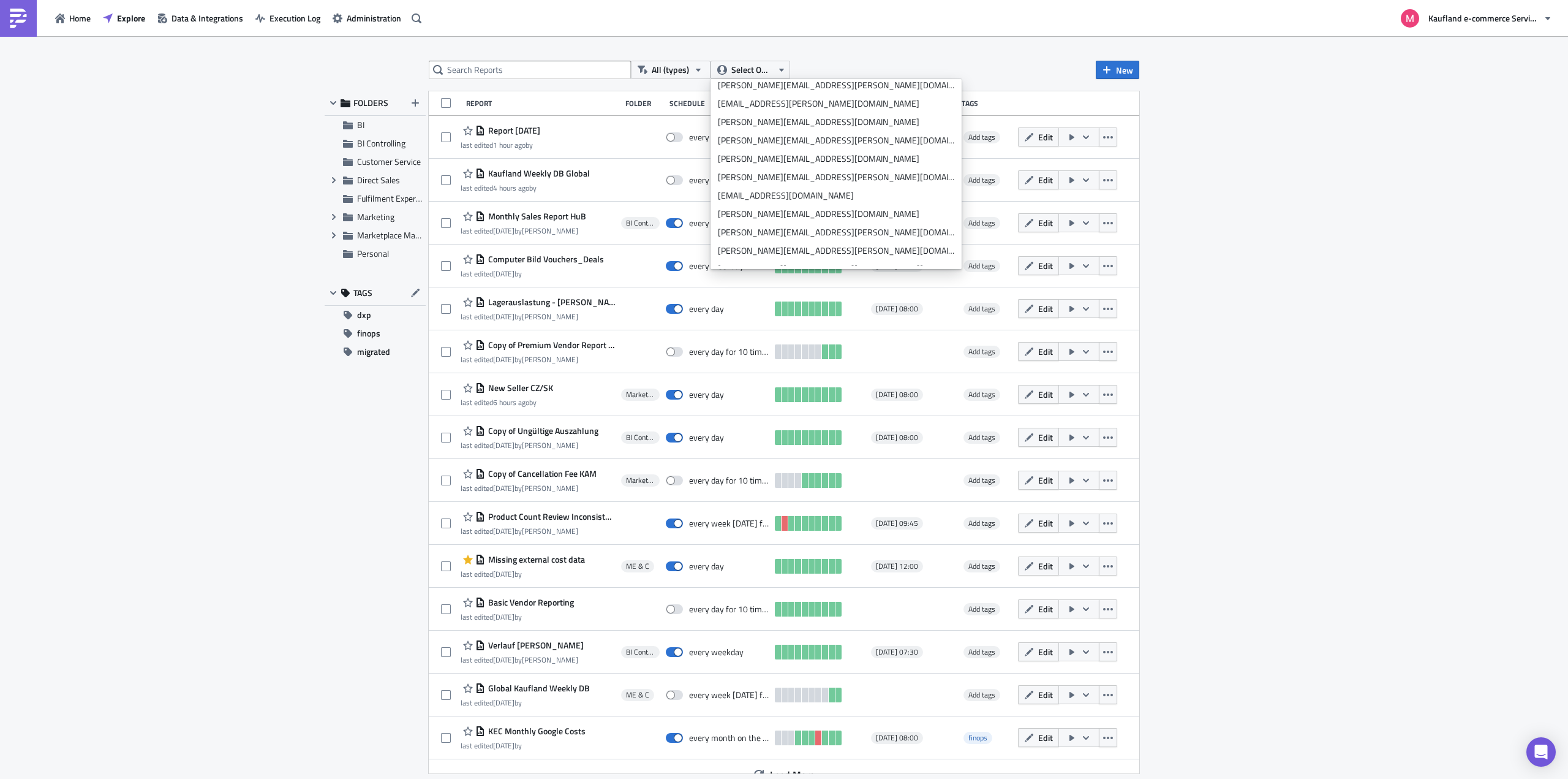
scroll to position [1225, 0]
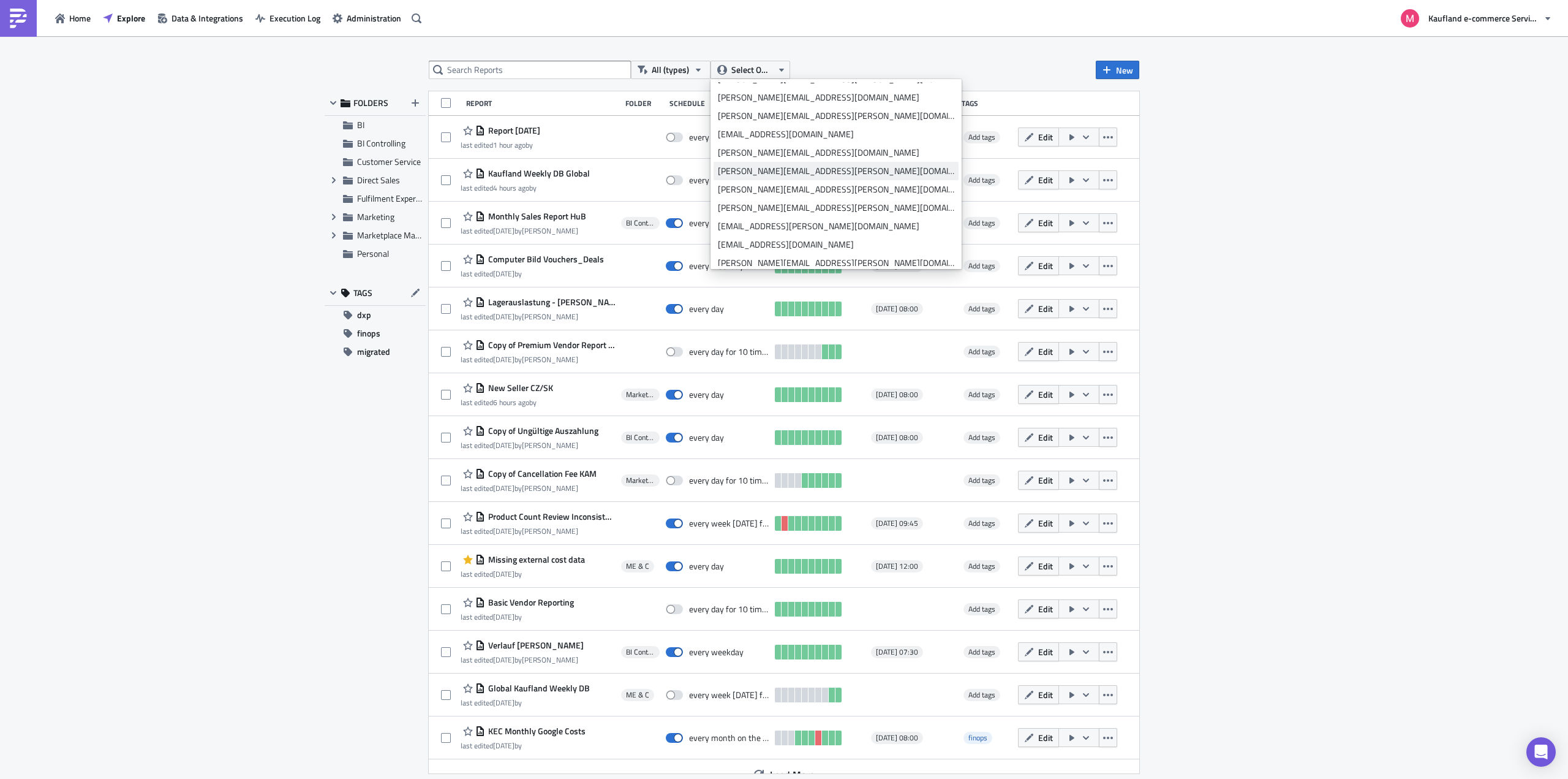
click at [750, 166] on div "[PERSON_NAME][EMAIL_ADDRESS][PERSON_NAME][DOMAIN_NAME]" at bounding box center [836, 171] width 236 height 12
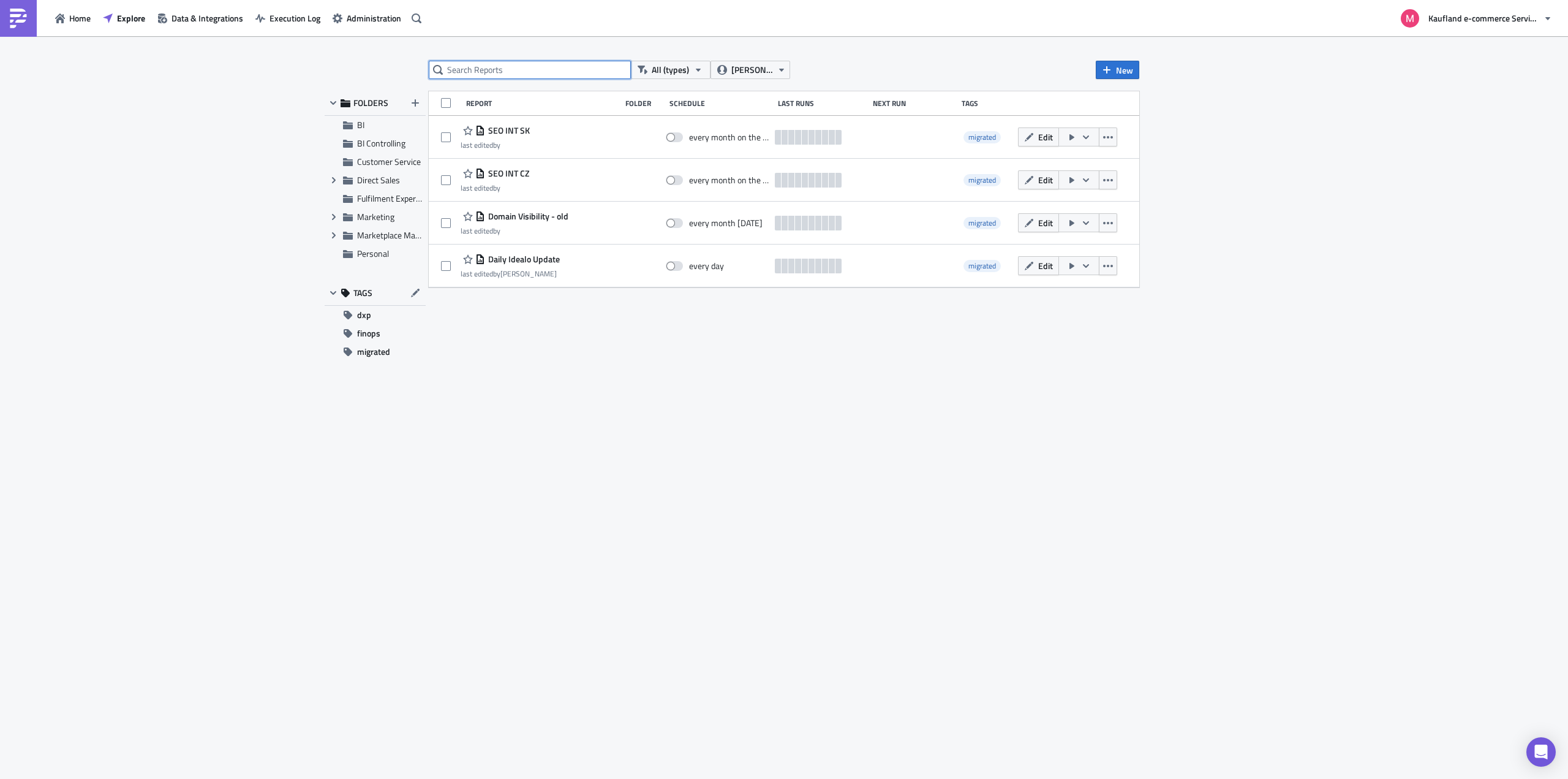
drag, startPoint x: 508, startPoint y: 70, endPoint x: 408, endPoint y: 67, distance: 100.0
click at [408, 67] on div "All (types) enrico.kuehnle@real-digital.de New FOLDERS BI BI Controlling Custom…" at bounding box center [784, 409] width 1568 height 744
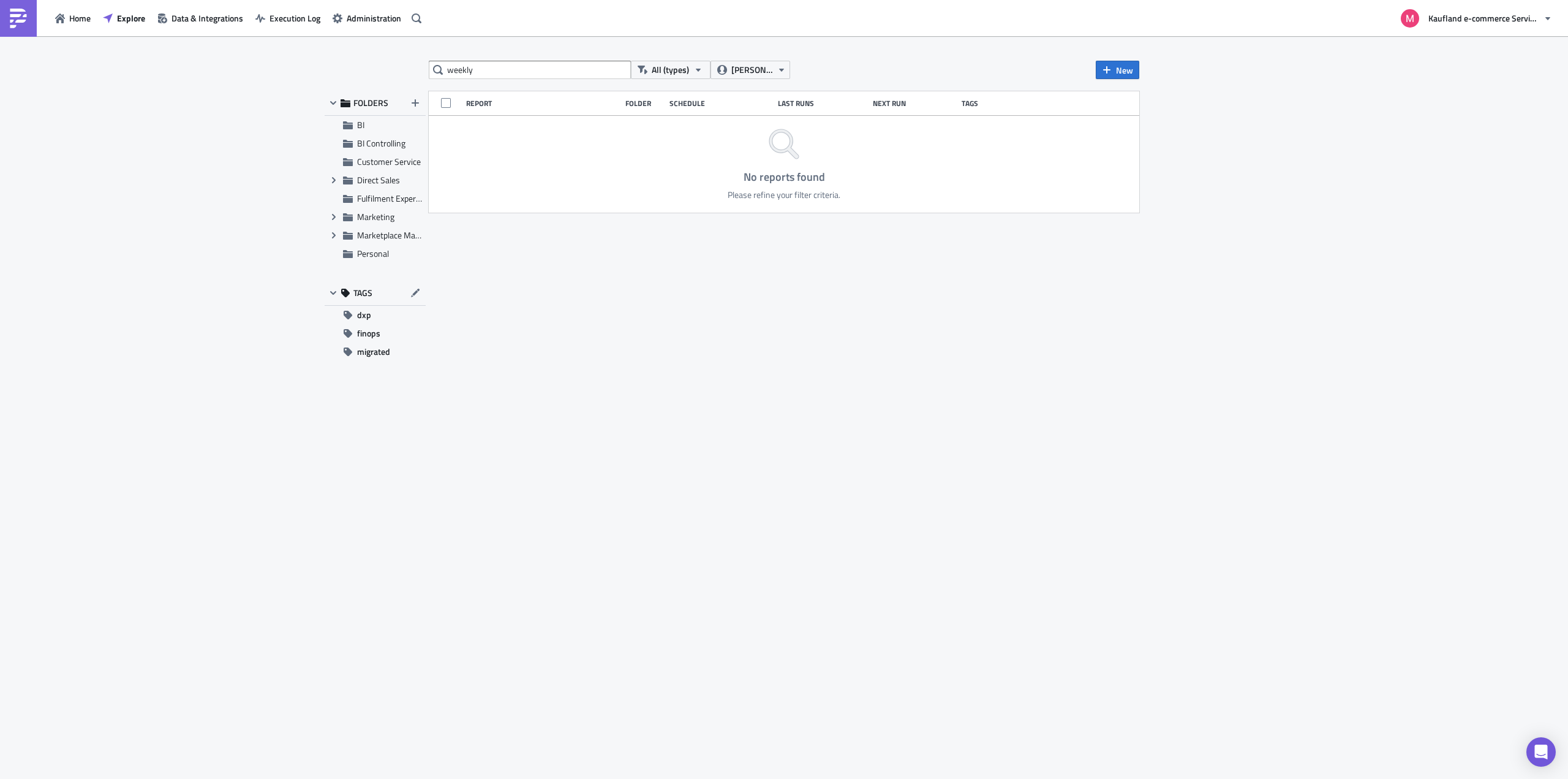
click at [746, 58] on div "weekly All (types) enrico.kuehnle@real-digital.de New FOLDERS BI BI Controlling…" at bounding box center [784, 409] width 1568 height 744
click at [756, 74] on span "[PERSON_NAME][EMAIL_ADDRESS][PERSON_NAME][DOMAIN_NAME]" at bounding box center [752, 70] width 41 height 13
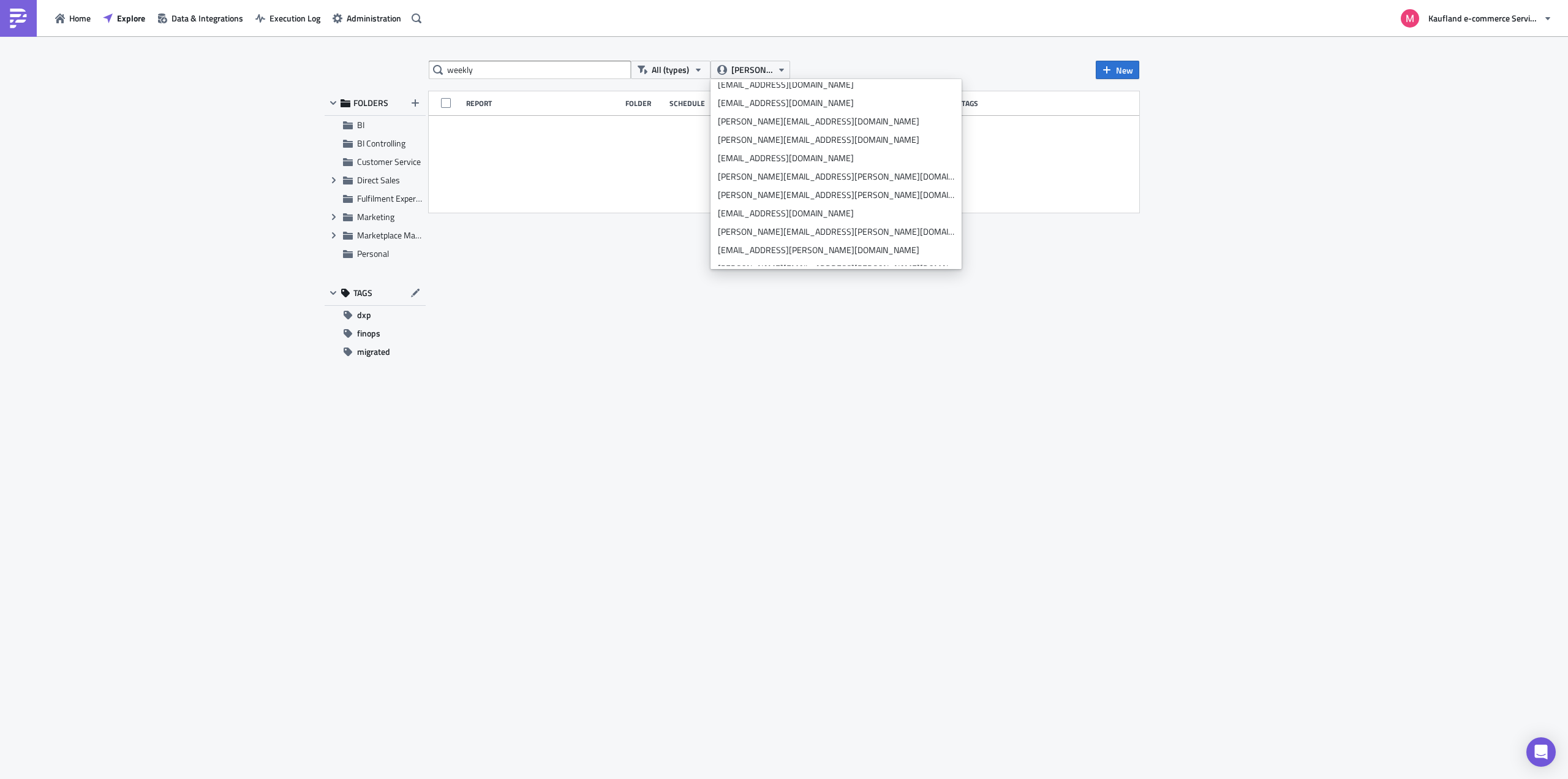
scroll to position [0, 0]
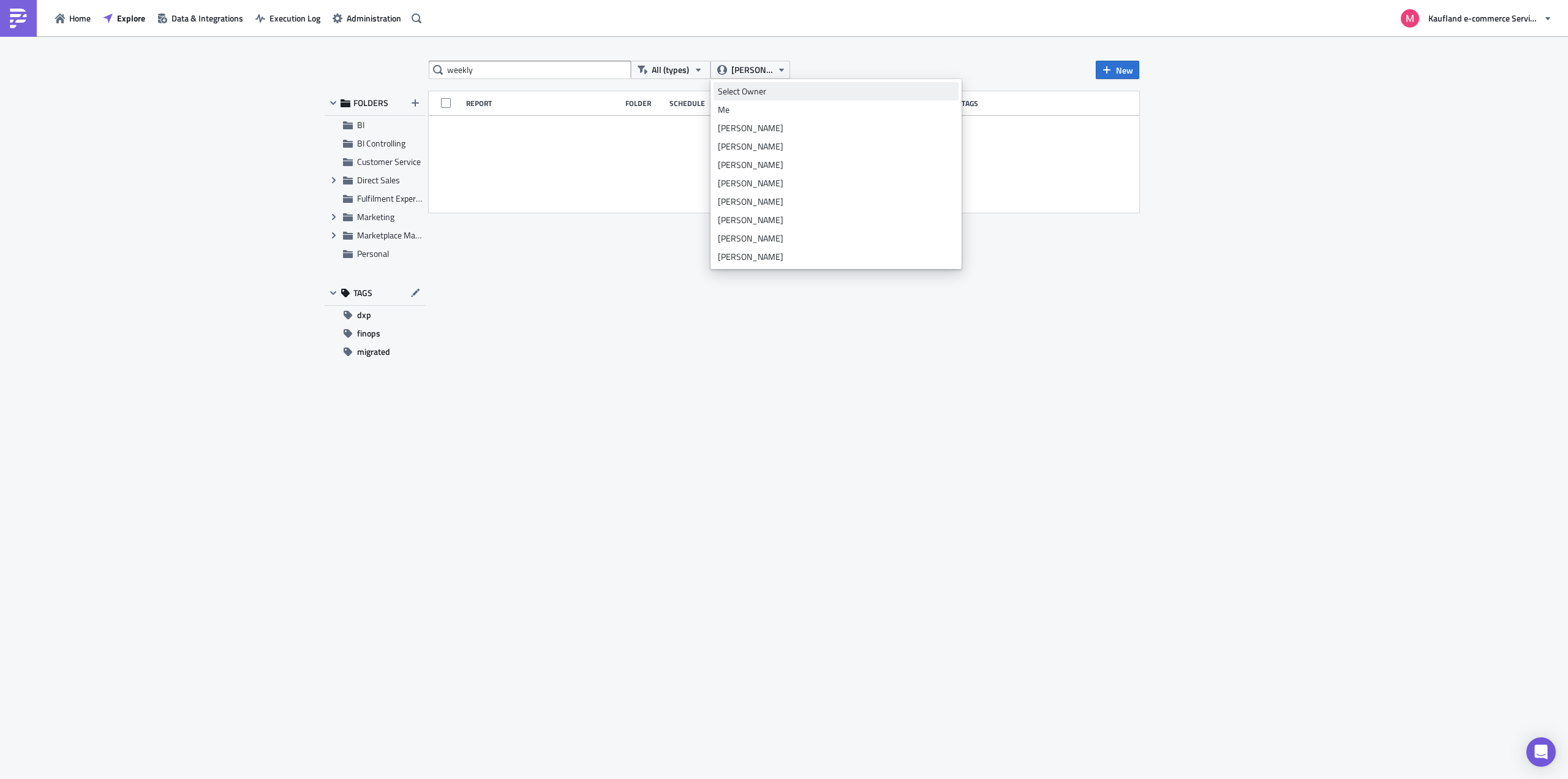
click at [732, 90] on div "Select Owner" at bounding box center [836, 90] width 236 height 12
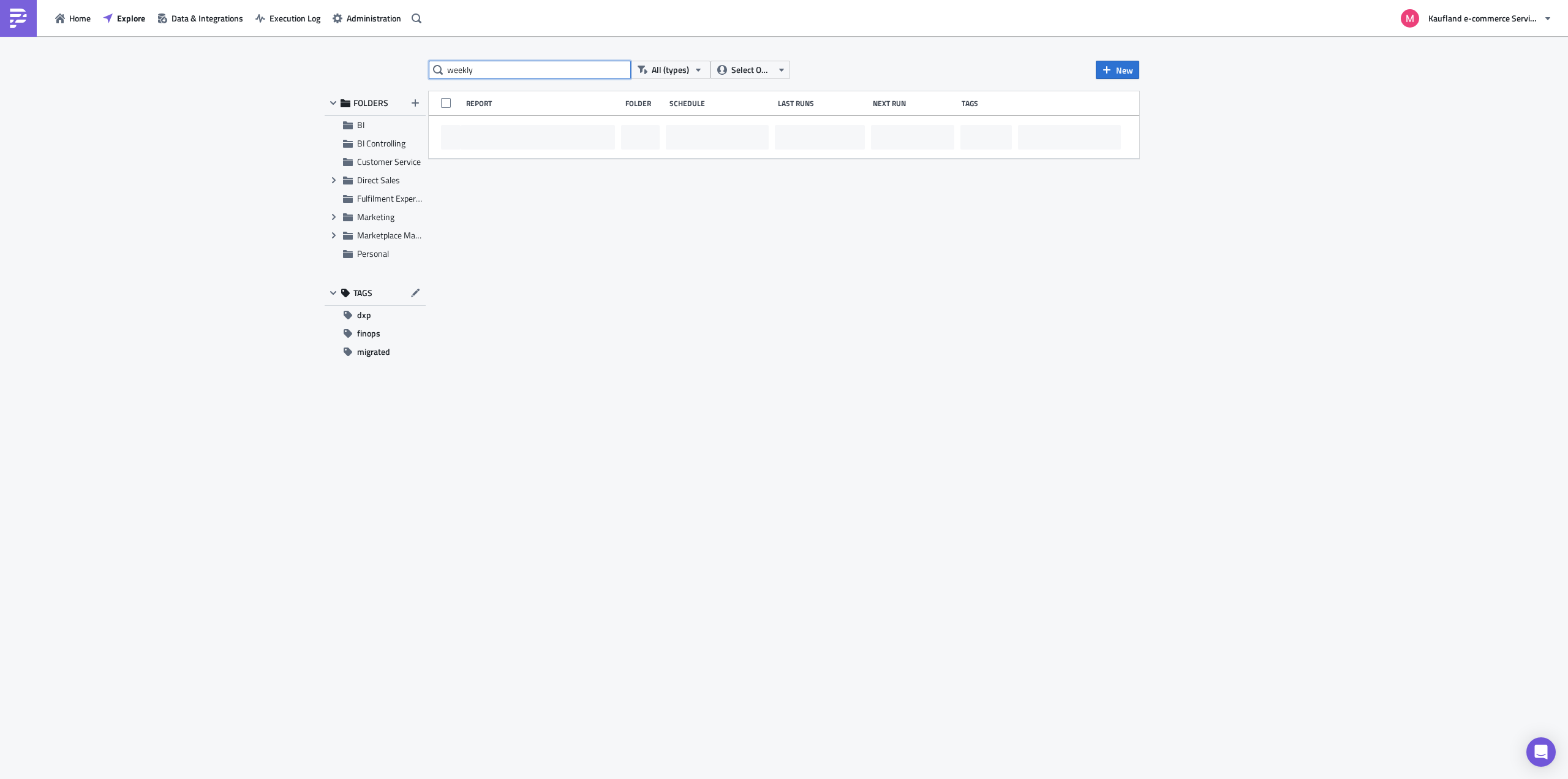
click at [515, 63] on input "weekly" at bounding box center [530, 69] width 202 height 18
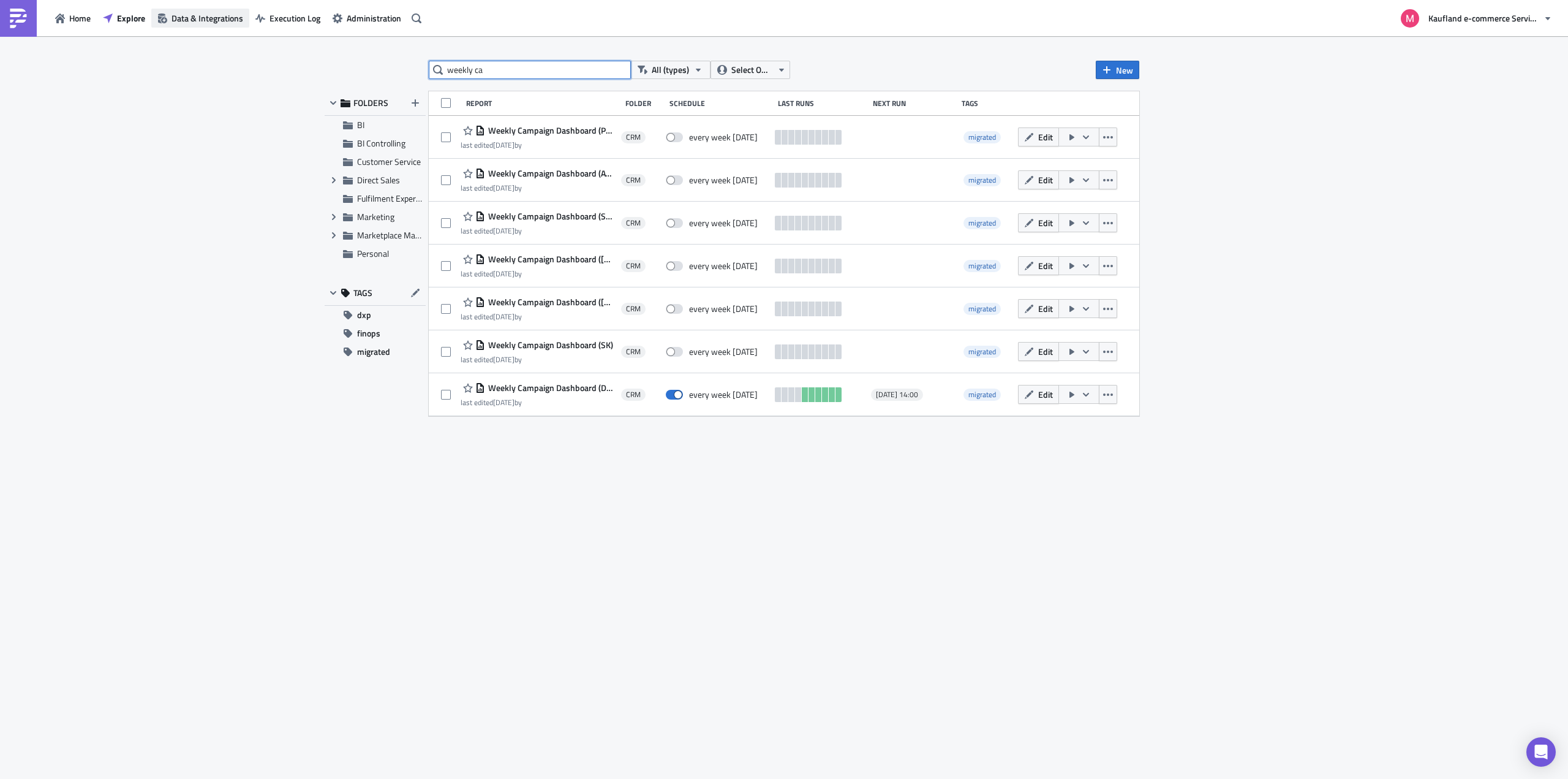
type input "weekly ca"
